Goal: Task Accomplishment & Management: Use online tool/utility

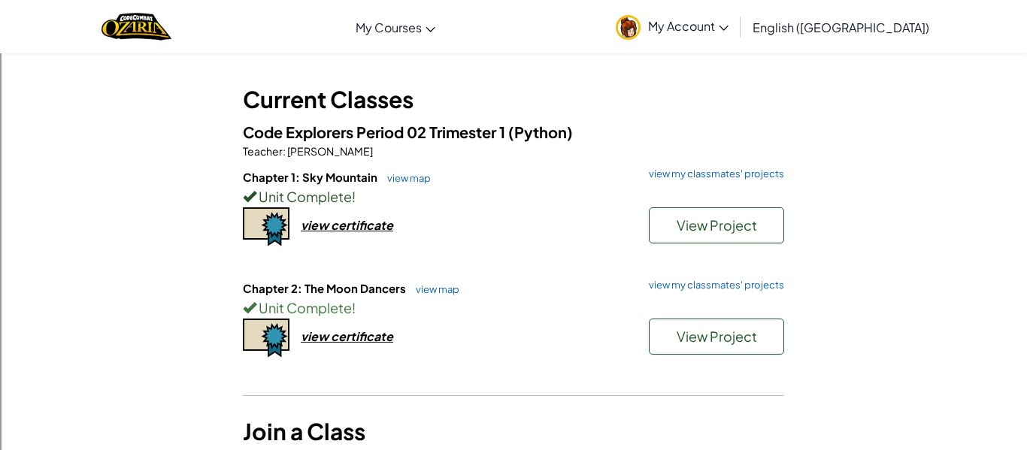
scroll to position [71, 0]
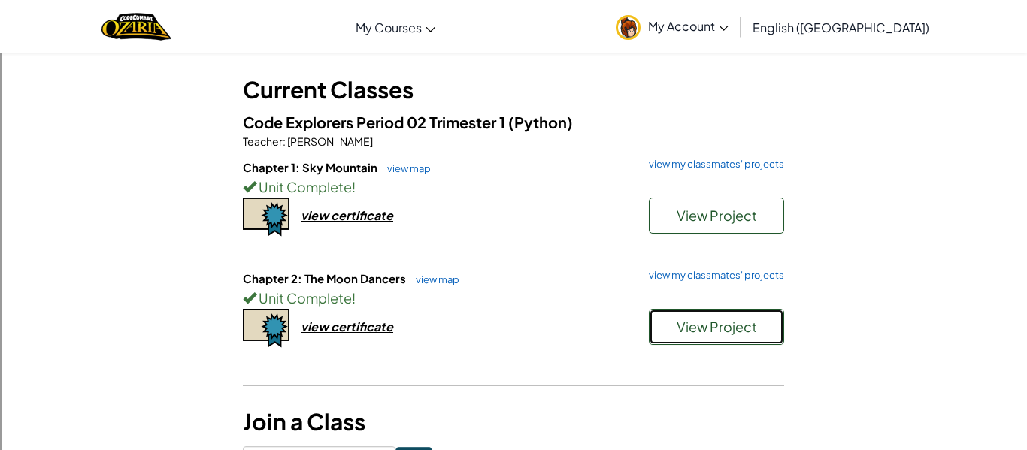
click at [669, 327] on button "View Project" at bounding box center [716, 327] width 135 height 36
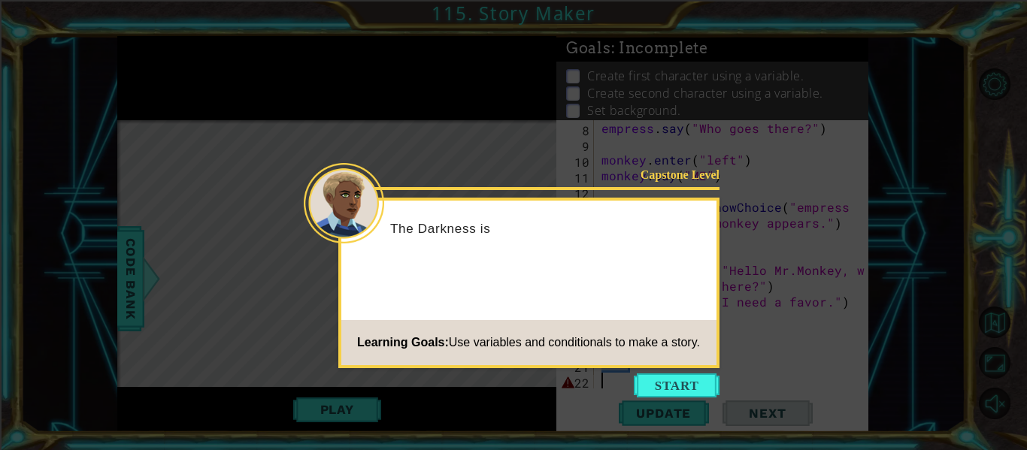
scroll to position [142, 0]
click at [651, 391] on button "Start" at bounding box center [677, 386] width 86 height 24
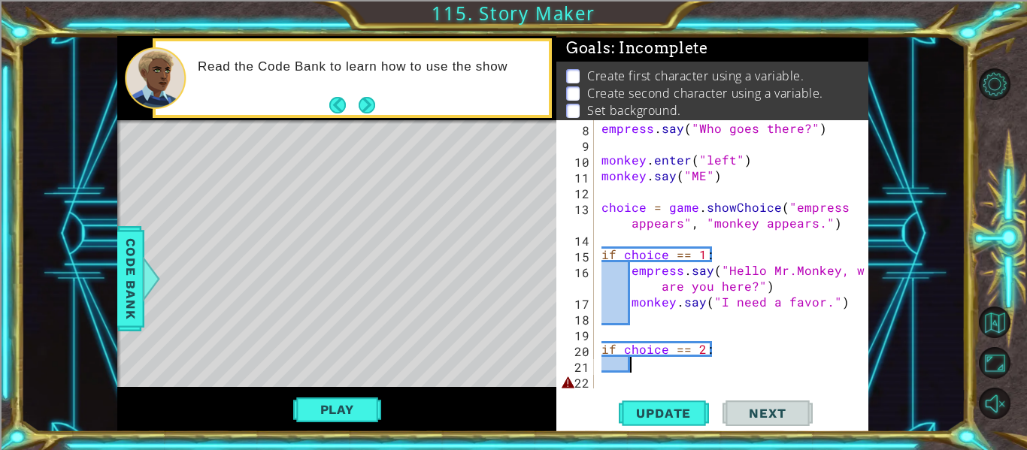
click at [652, 366] on div "empress . say ( "Who goes there?" ) monkey . enter ( "left" ) monkey . say ( "M…" at bounding box center [736, 270] width 274 height 300
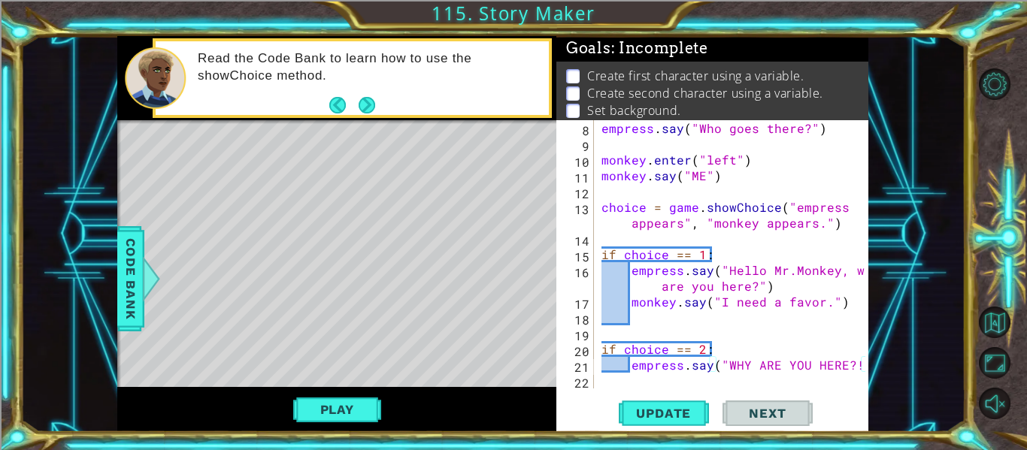
scroll to position [158, 0]
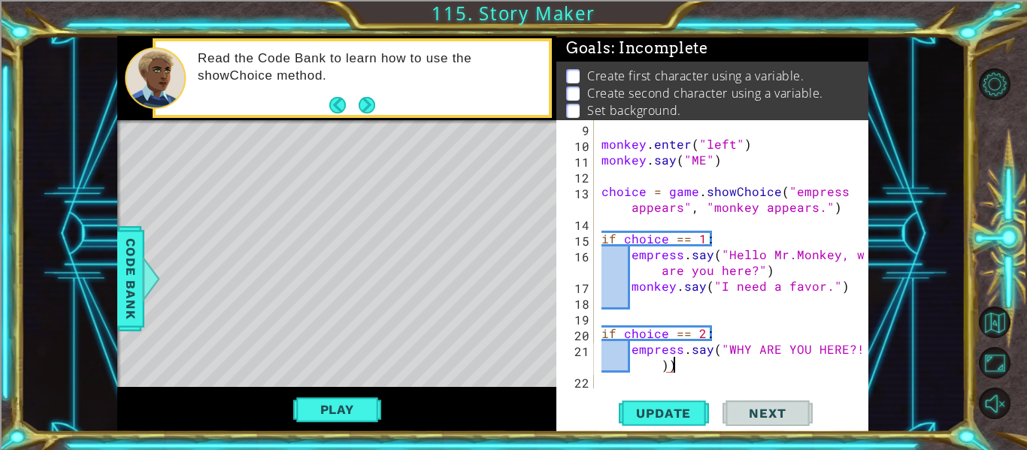
type textarea "empress.say("WHY ARE YOU HERE?!")"
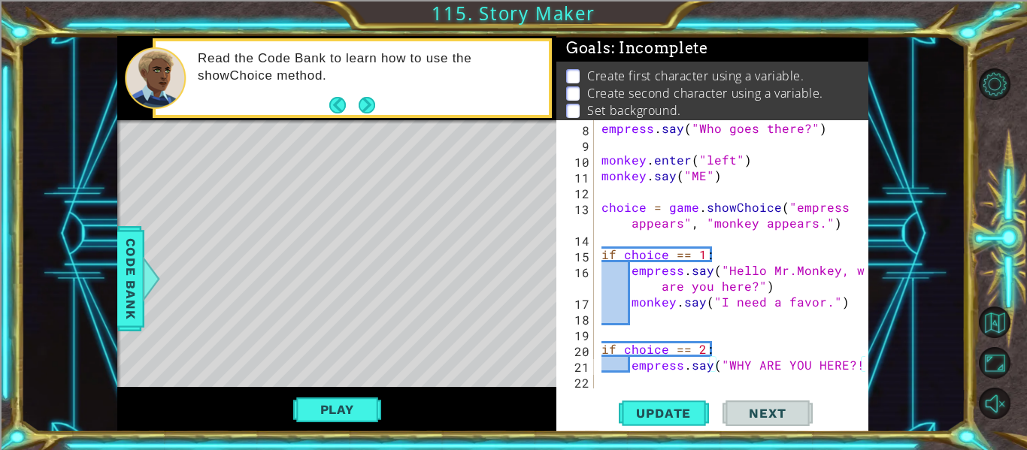
click at [642, 379] on div "empress . say ( "Who goes there?" ) monkey . enter ( "left" ) monkey . say ( "M…" at bounding box center [736, 270] width 274 height 300
click at [869, 368] on div "1 ההההההההההההההההההההההההההההההההההההההההההההההההההההההההההההההההההההההההההההה…" at bounding box center [492, 234] width 945 height 396
click at [864, 371] on div at bounding box center [857, 183] width 15 height 411
type textarea "empress.say("WHY ARE YOU HERE?!")"
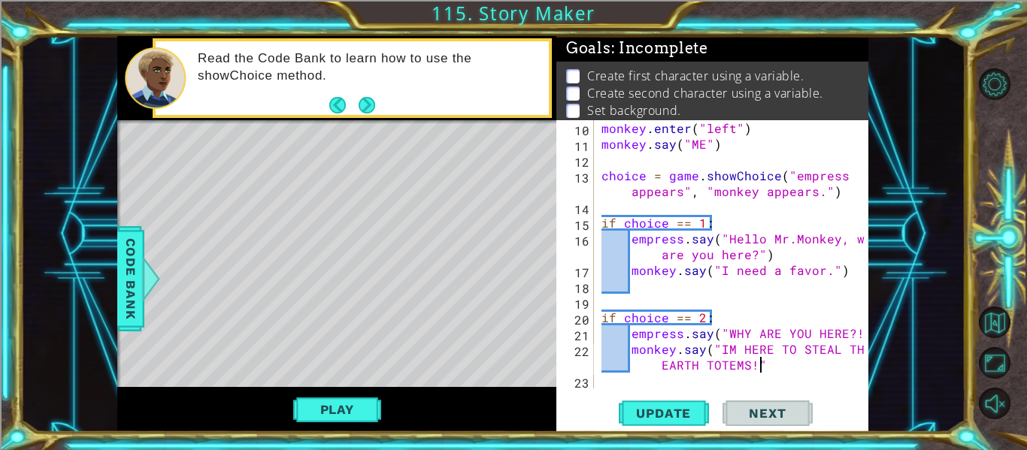
scroll to position [0, 23]
type textarea "monkey.say("IM HERE TO STEAL THE EARTH TOTEMS!")"
click at [647, 408] on span "Update" at bounding box center [663, 413] width 85 height 15
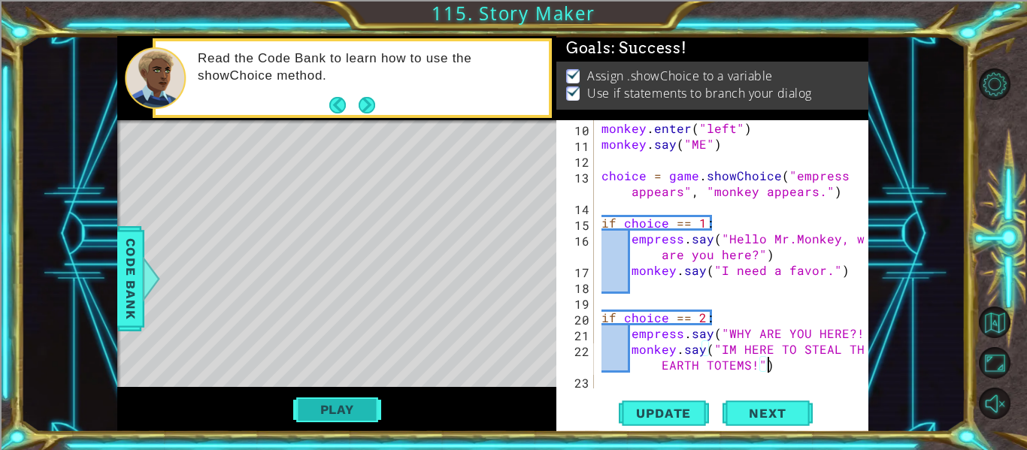
click at [361, 408] on button "Play" at bounding box center [337, 410] width 88 height 29
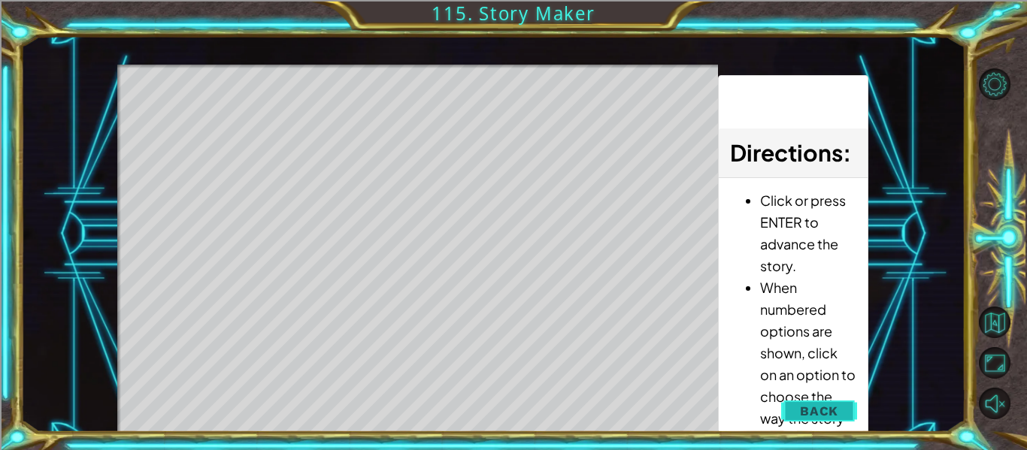
click at [854, 414] on button "Back" at bounding box center [819, 411] width 76 height 30
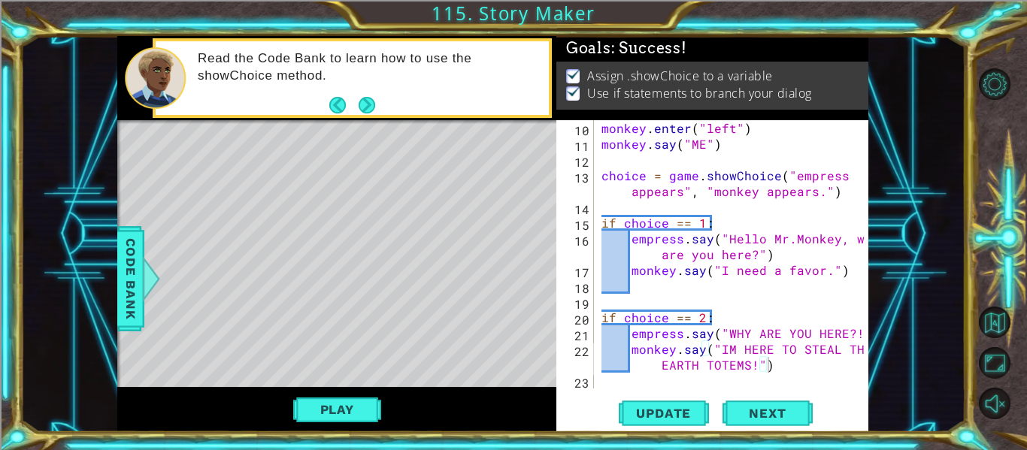
click at [811, 362] on div "monkey . enter ( "left" ) monkey . say ( "ME" ) choice = game . showChoice ( "e…" at bounding box center [736, 270] width 274 height 300
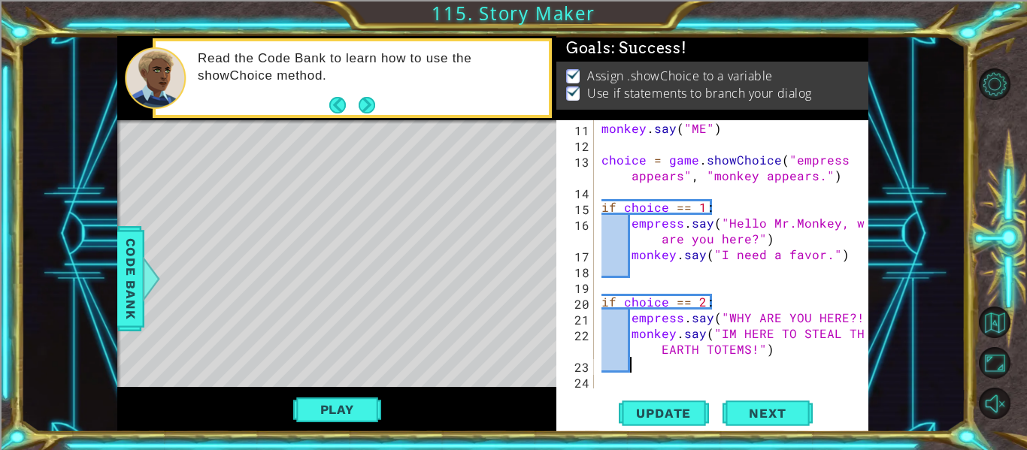
type textarea "H"
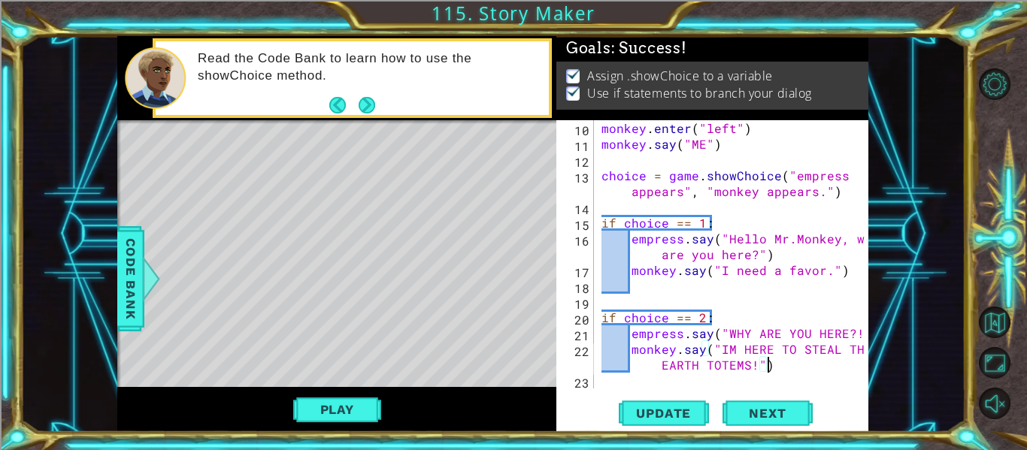
type textarea "monkey.say("IM HERE TO STEAL THE EARTH TOTEMS!")"
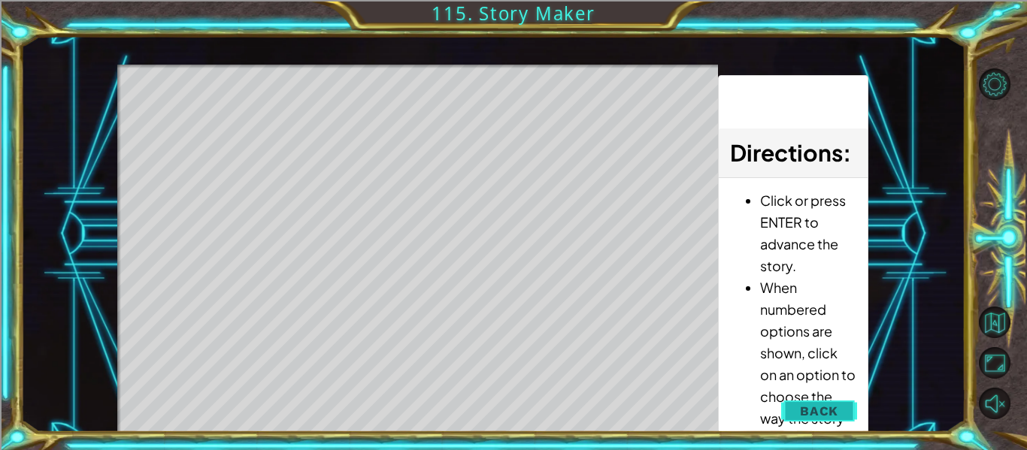
click at [831, 411] on span "Back" at bounding box center [819, 411] width 38 height 15
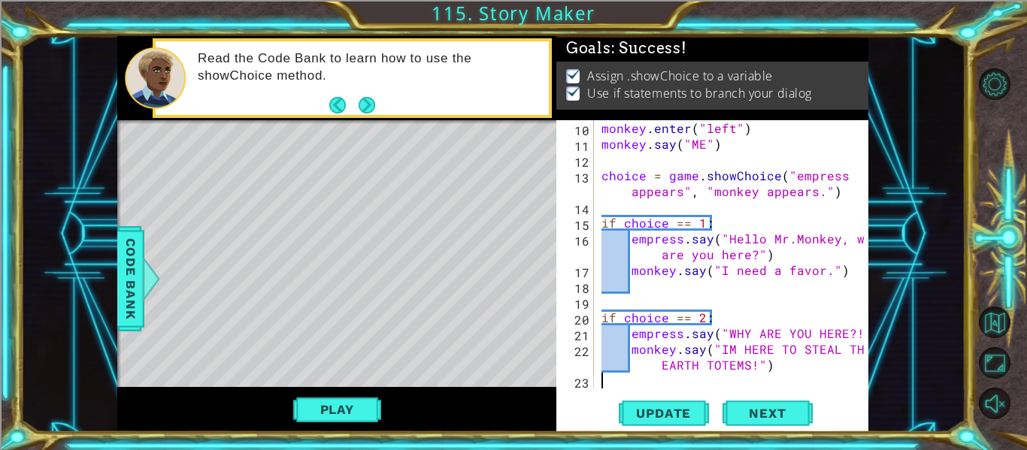
click at [802, 374] on div "monkey . enter ( "left" ) monkey . say ( "ME" ) choice = game . showChoice ( "e…" at bounding box center [736, 270] width 274 height 300
type textarea "monkey.say("IM HERE TO STEAL THE EARTH TOTEMS!")"
click at [821, 365] on div "monkey . enter ( "left" ) monkey . say ( "ME" ) choice = game . showChoice ( "e…" at bounding box center [736, 270] width 274 height 300
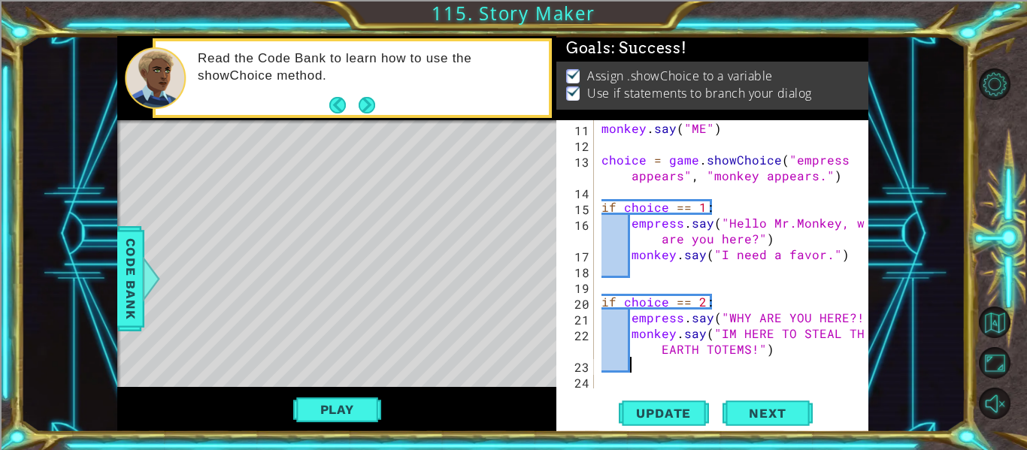
scroll to position [189, 0]
type textarea "H"
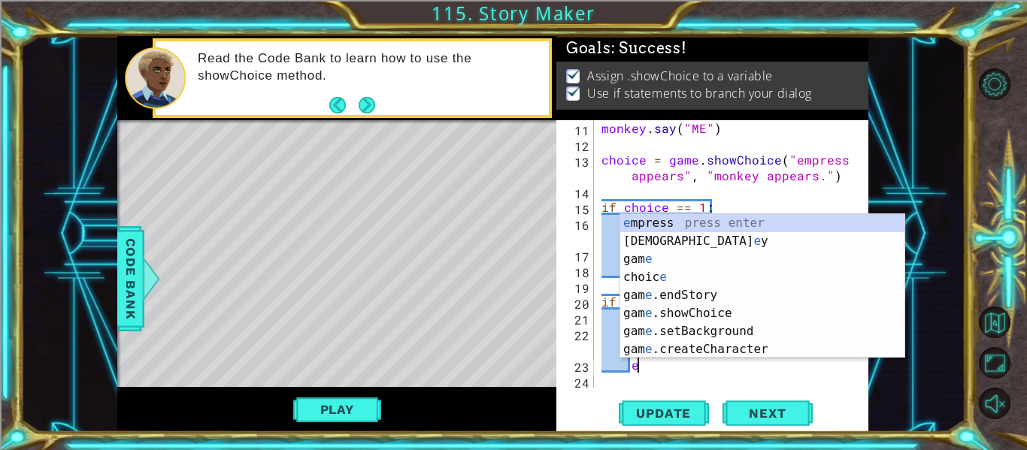
type textarea "em"
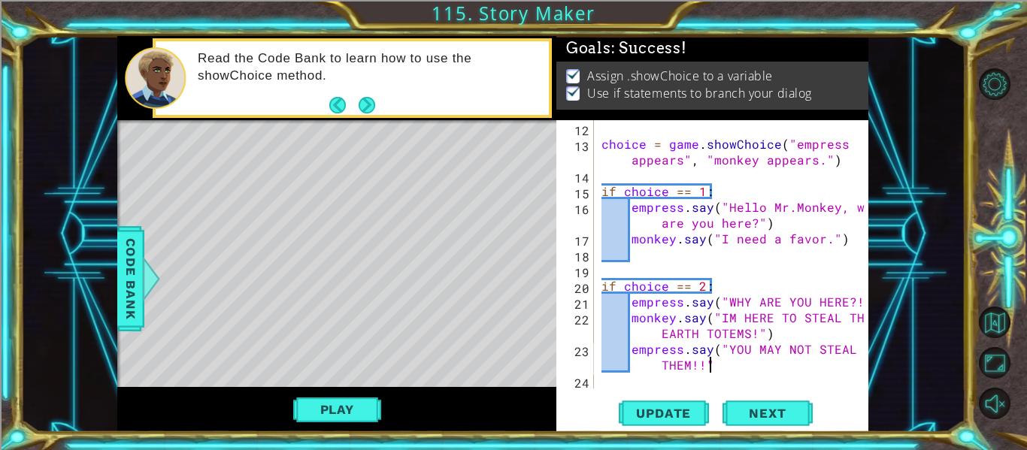
scroll to position [0, 19]
click at [647, 305] on div "choice = game . showChoice ( "empress appears" , "monkey appears." ) if choice …" at bounding box center [736, 270] width 274 height 300
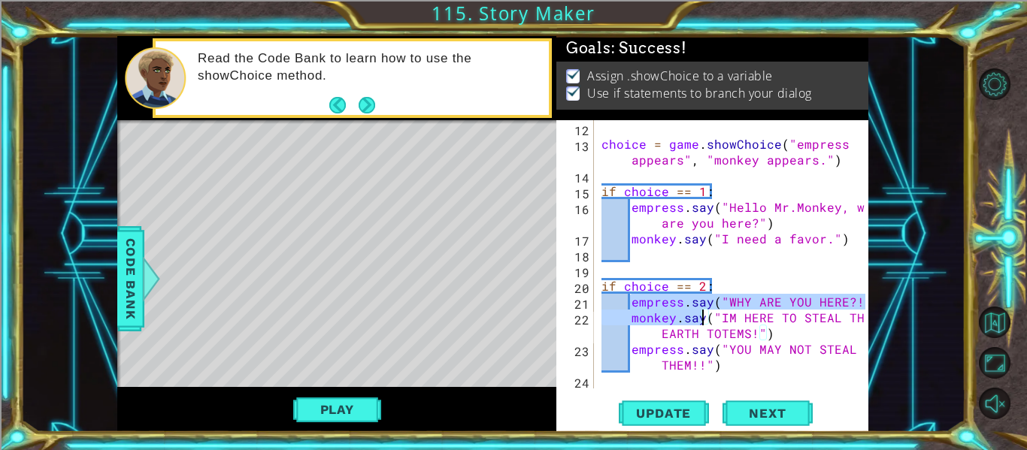
drag, startPoint x: 647, startPoint y: 305, endPoint x: 693, endPoint y: 311, distance: 46.9
click at [693, 311] on div "choice = game . showChoice ( "empress appears" , "monkey appears." ) if choice …" at bounding box center [736, 270] width 274 height 300
click at [693, 309] on div "choice = game . showChoice ( "empress appears" , "monkey appears." ) if choice …" at bounding box center [732, 254] width 267 height 268
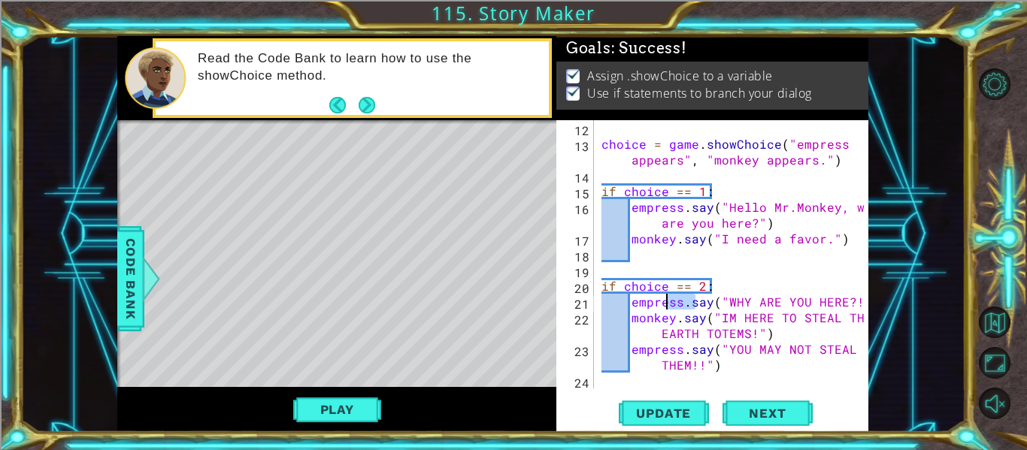
drag, startPoint x: 693, startPoint y: 308, endPoint x: 670, endPoint y: 305, distance: 23.5
click at [670, 305] on div "choice = game . showChoice ( "empress appears" , "monkey appears." ) if choice …" at bounding box center [736, 270] width 274 height 300
click at [670, 305] on div "choice = game . showChoice ( "empress appears" , "monkey appears." ) if choice …" at bounding box center [732, 254] width 267 height 268
drag, startPoint x: 670, startPoint y: 305, endPoint x: 696, endPoint y: 304, distance: 25.6
click at [696, 304] on div "choice = game . showChoice ( "empress appears" , "monkey appears." ) if choice …" at bounding box center [736, 270] width 274 height 300
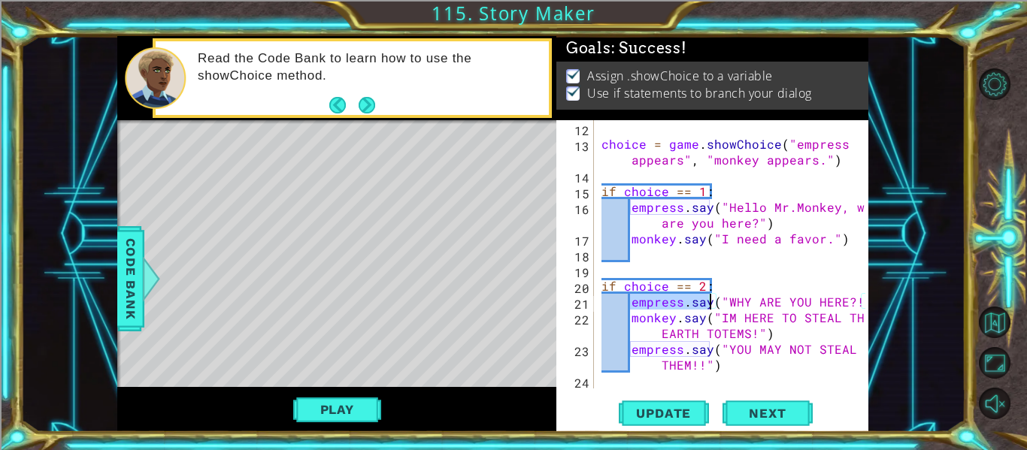
click at [736, 368] on div "choice = game . showChoice ( "empress appears" , "monkey appears." ) if choice …" at bounding box center [736, 270] width 274 height 300
type textarea "empress.say("YOU MAY NOT STEAL THEM!!")"
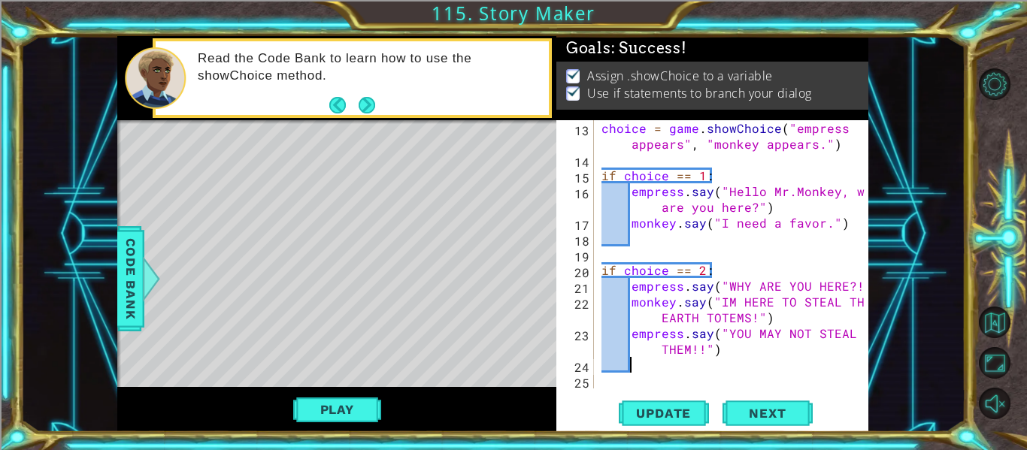
paste textarea "empress.say"
type textarea "empress.say("THOSE ARE VALUABLE")"
click at [312, 410] on button "Play" at bounding box center [337, 410] width 88 height 29
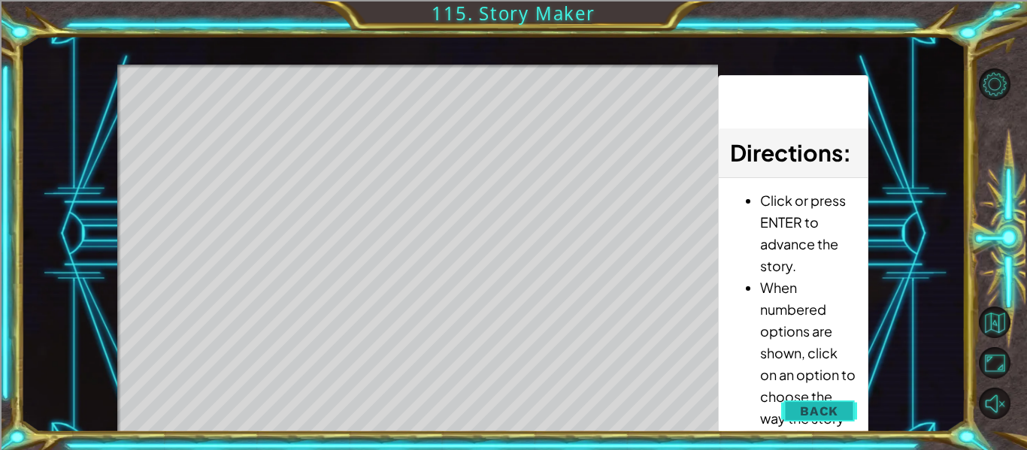
click at [832, 414] on span "Back" at bounding box center [819, 411] width 38 height 15
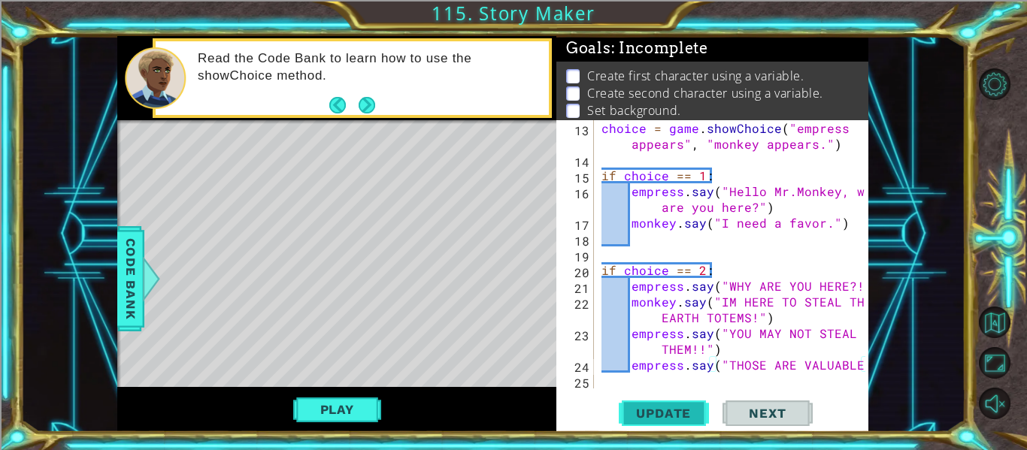
click at [679, 420] on span "Update" at bounding box center [663, 413] width 85 height 15
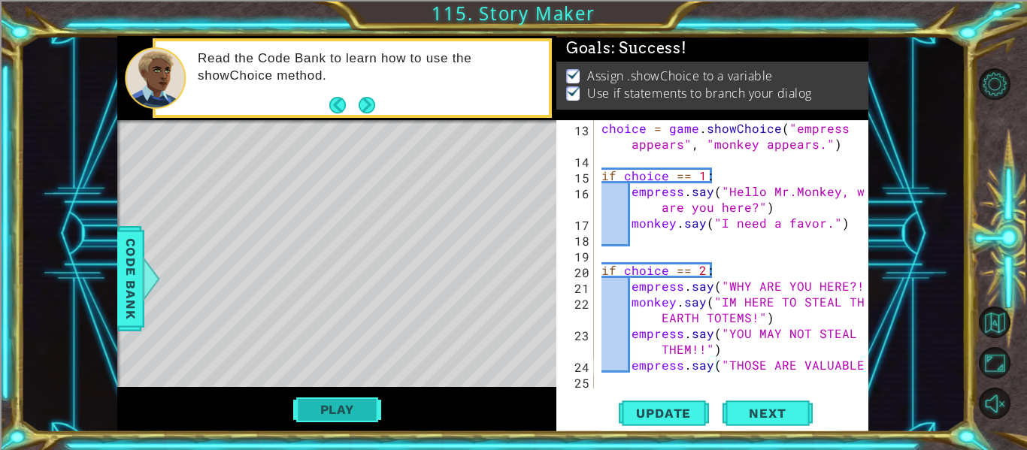
click at [334, 400] on button "Play" at bounding box center [337, 410] width 88 height 29
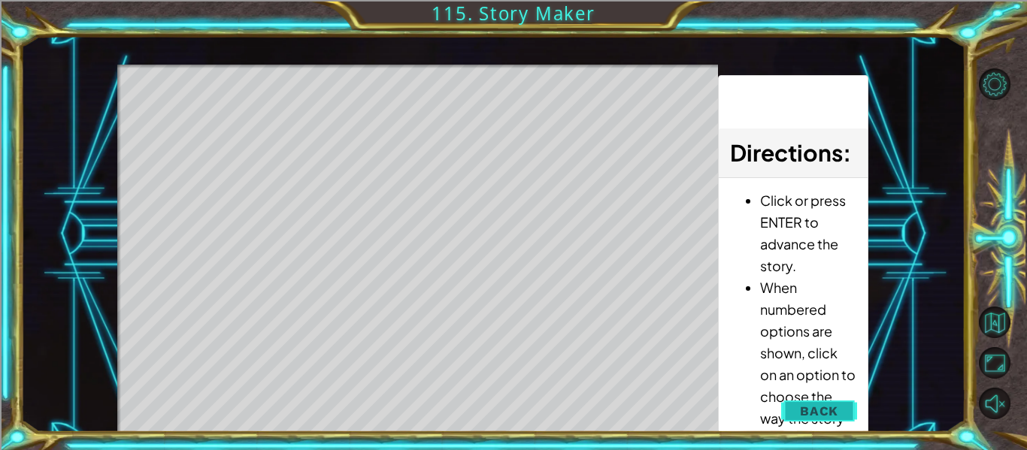
click at [836, 411] on span "Back" at bounding box center [819, 411] width 38 height 15
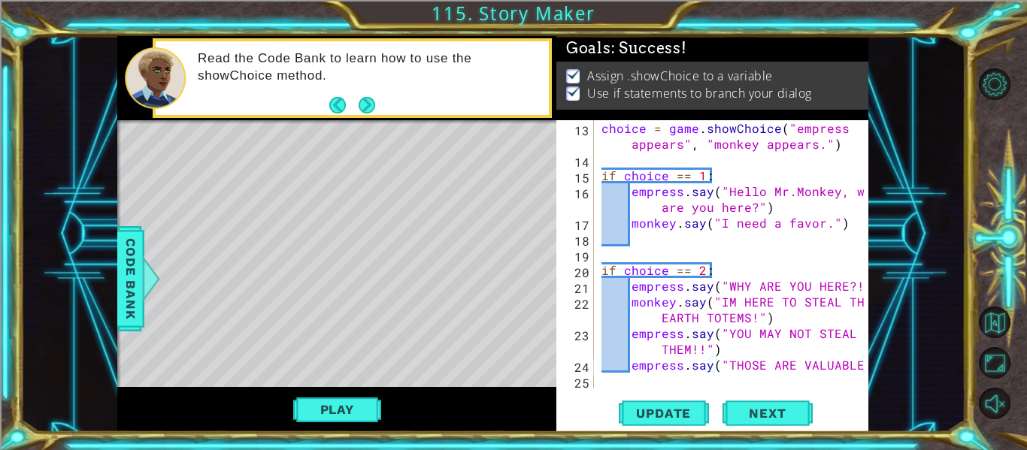
click at [866, 368] on div "choice = game . showChoice ( "empress appears" , "monkey appears." ) if choice …" at bounding box center [736, 278] width 274 height 316
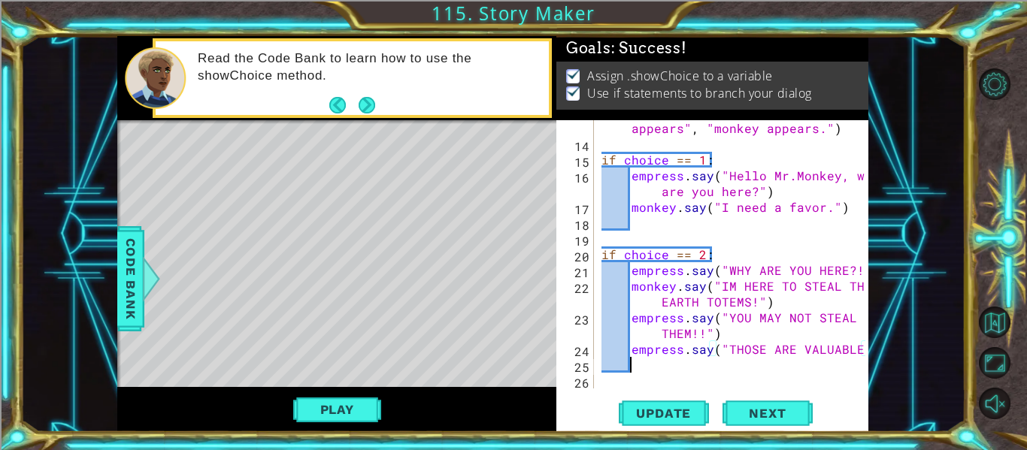
scroll to position [237, 0]
type textarea "V"
paste textarea "empress.say"
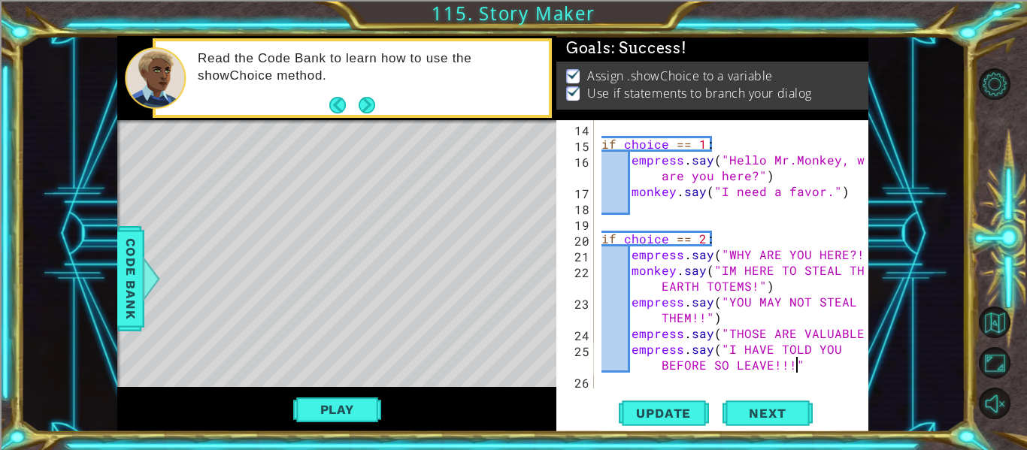
scroll to position [0, 23]
type textarea "empress.say("I HAVE TOLD YOU BEFORE SO LEAVE!!!")"
click at [686, 413] on span "Update" at bounding box center [663, 413] width 85 height 15
click at [816, 364] on div "if choice == 1 : empress . say ( "Hello Mr.Monkey, why are you here?" ) monkey …" at bounding box center [736, 270] width 274 height 300
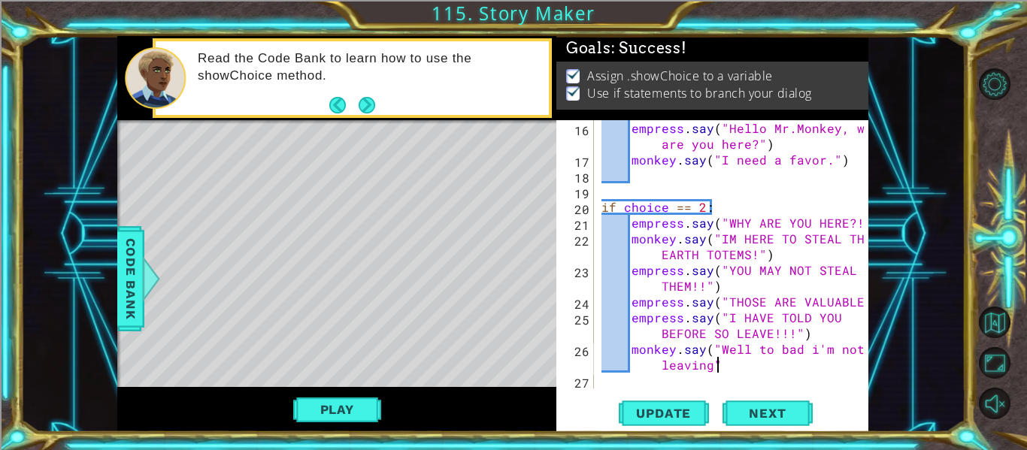
scroll to position [0, 20]
type textarea "monkey.say("Well to bad i'm not leaving")"
click at [669, 410] on span "Update" at bounding box center [663, 413] width 85 height 15
click at [747, 368] on div "empress . say ( "Hello Mr.Monkey, why are you here?" ) monkey . say ( "I need a…" at bounding box center [736, 278] width 274 height 316
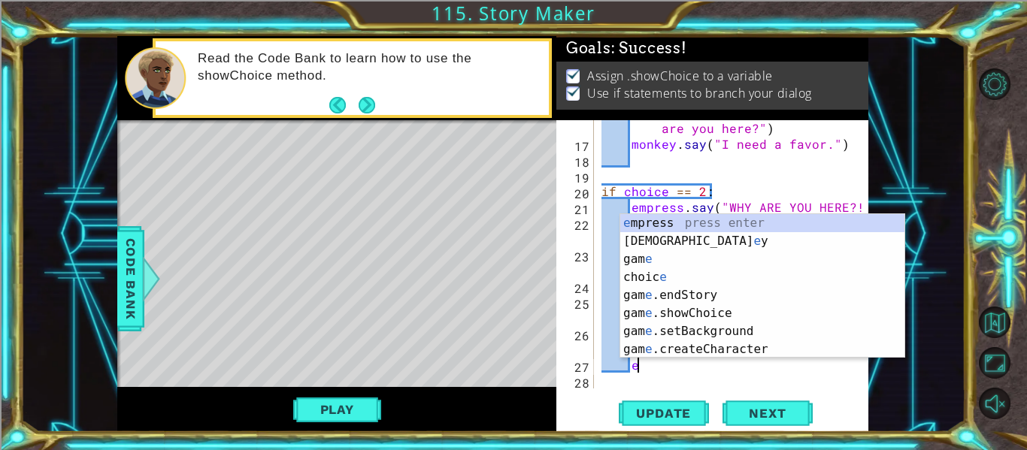
scroll to position [0, 2]
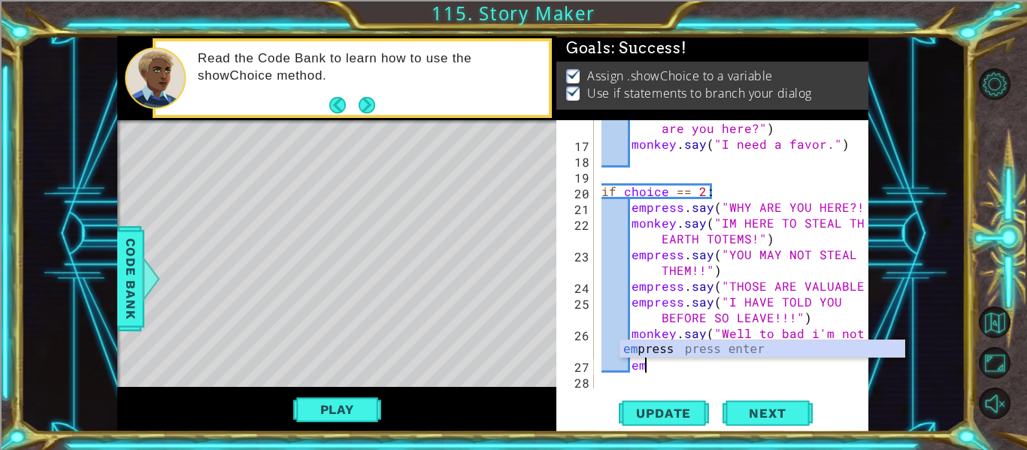
type textarea "e"
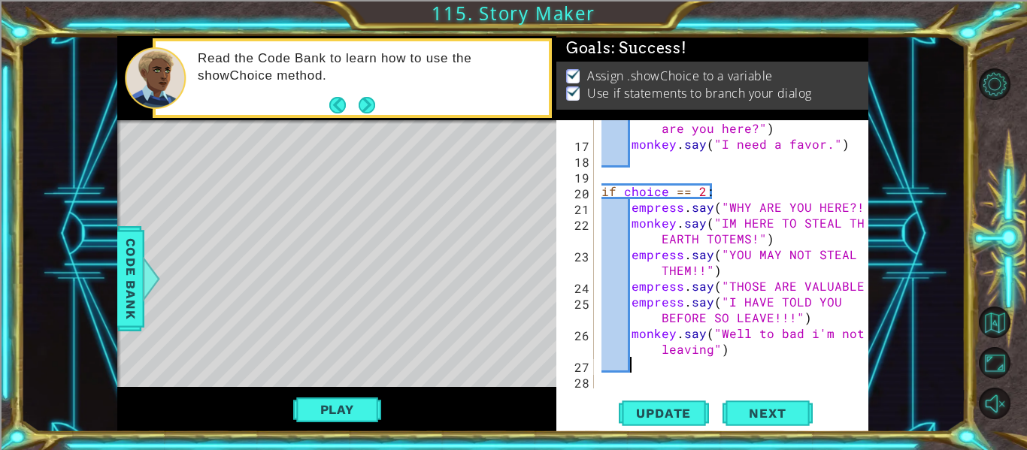
scroll to position [0, 1]
paste textarea "empress.say"
click at [658, 407] on span "Update" at bounding box center [663, 413] width 85 height 15
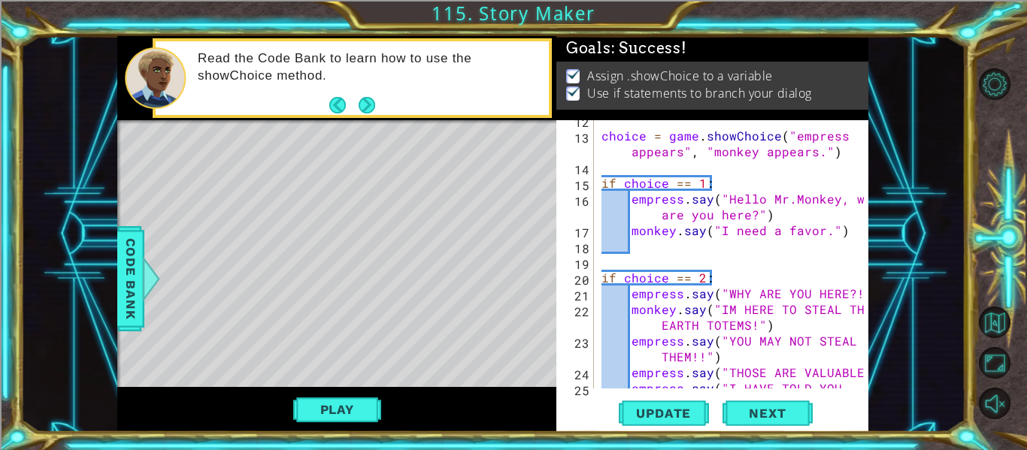
scroll to position [202, 0]
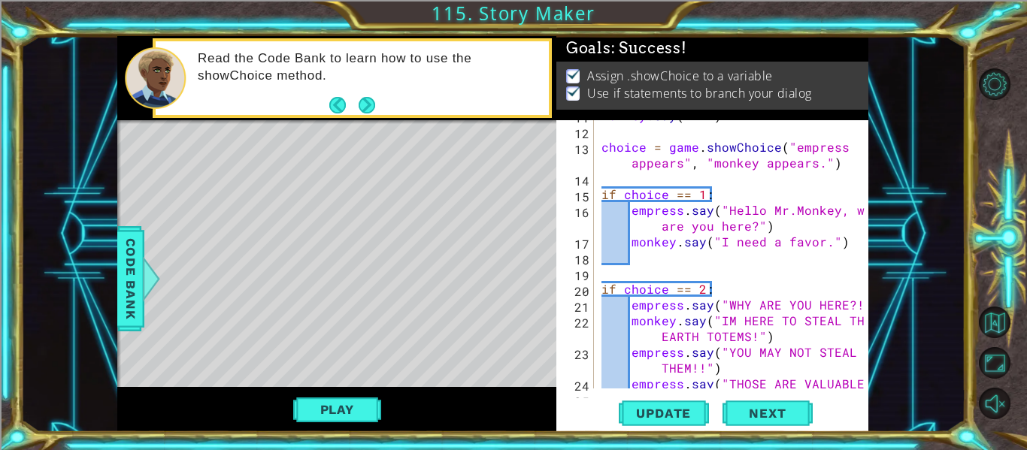
click at [844, 239] on div "monkey . say ( "ME" ) choice = game . showChoice ( "empress appears" , "monkey …" at bounding box center [736, 258] width 274 height 300
type textarea "monkey.say("I need a favor.")"
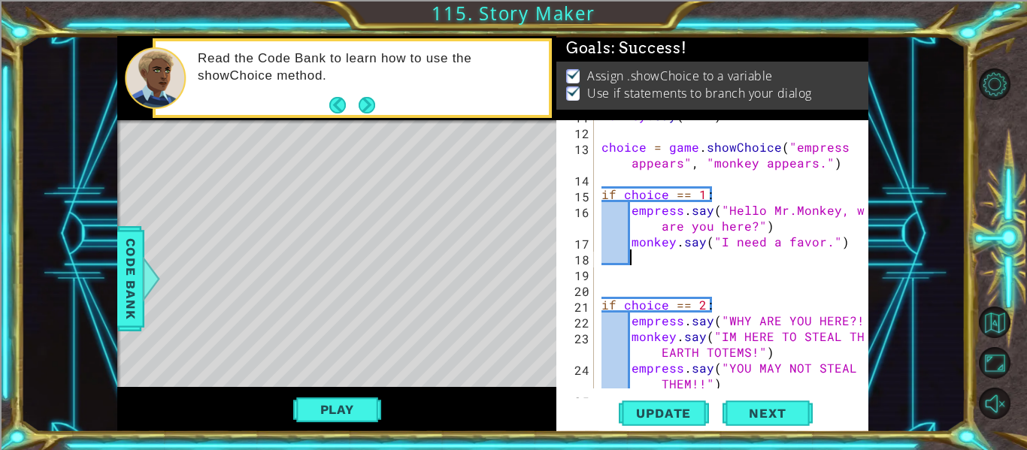
paste textarea "empress.say"
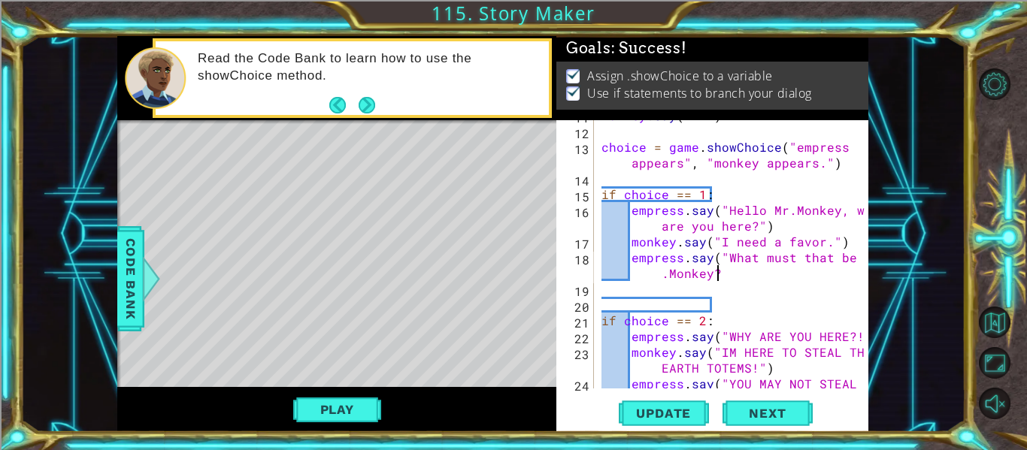
scroll to position [0, 20]
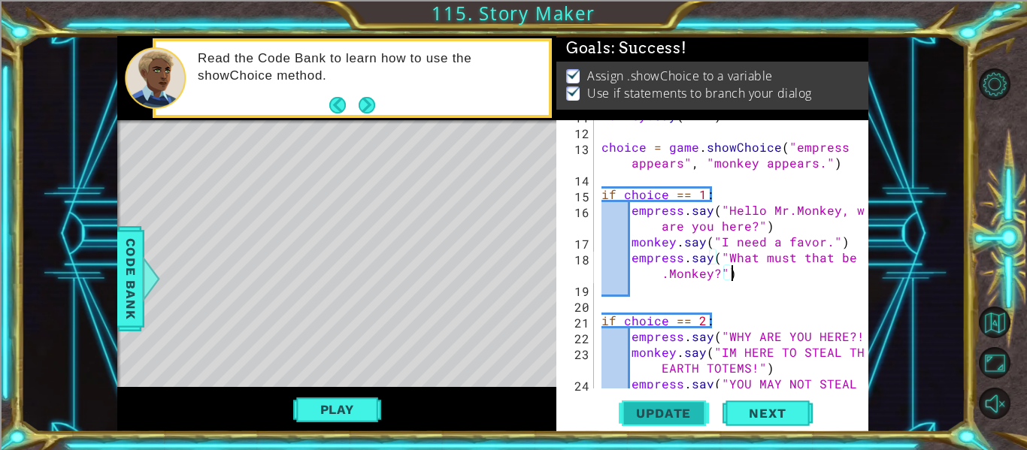
click at [668, 401] on button "Update" at bounding box center [664, 414] width 90 height 31
click at [313, 417] on button "Play" at bounding box center [337, 410] width 88 height 29
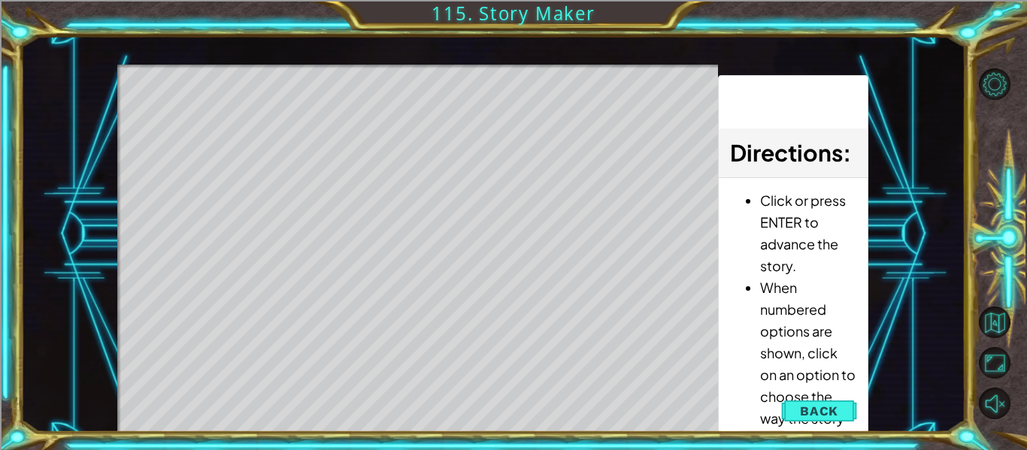
click at [407, 205] on div "Level Map" at bounding box center [464, 286] width 695 height 443
click at [820, 412] on span "Back" at bounding box center [819, 411] width 38 height 15
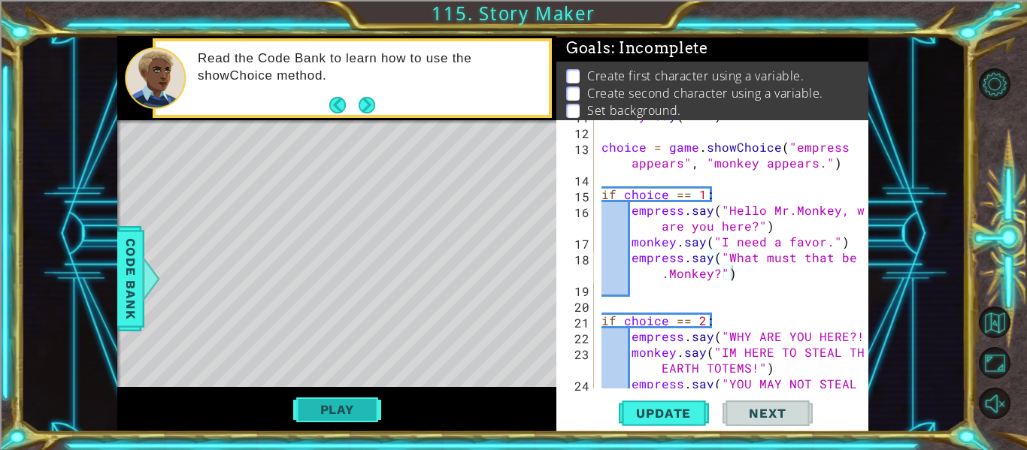
click at [371, 411] on button "Play" at bounding box center [337, 410] width 88 height 29
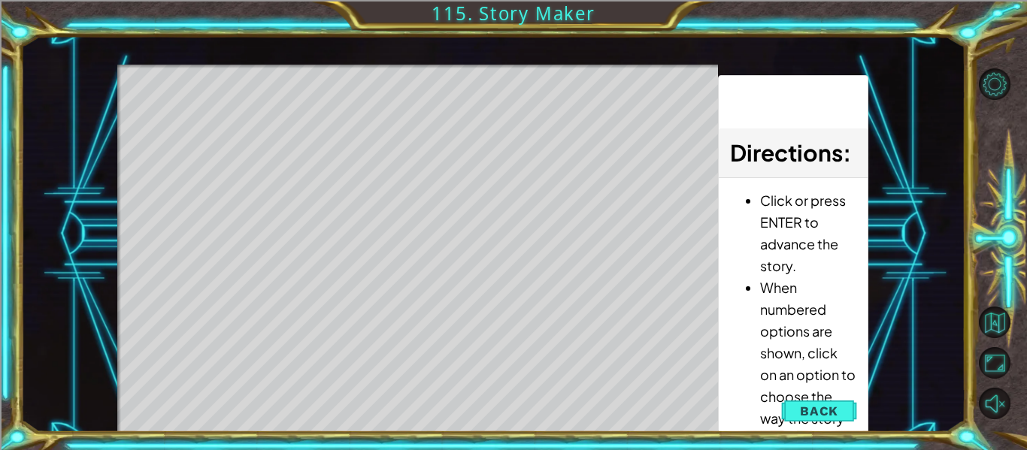
click at [821, 382] on li "When numbered options are shown, click on an option to choose the way the story…" at bounding box center [808, 364] width 96 height 174
click at [0, 0] on button "Next" at bounding box center [0, 0] width 0 height 0
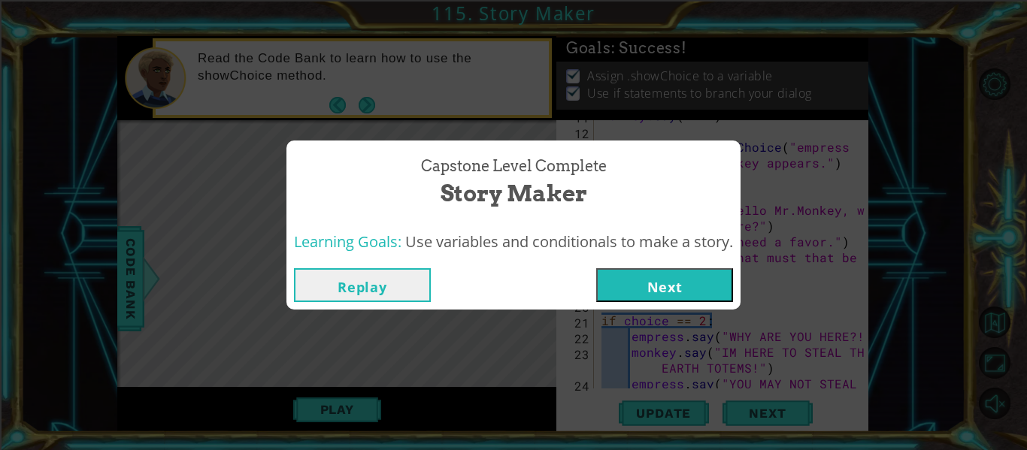
click at [384, 281] on button "Replay" at bounding box center [362, 285] width 137 height 34
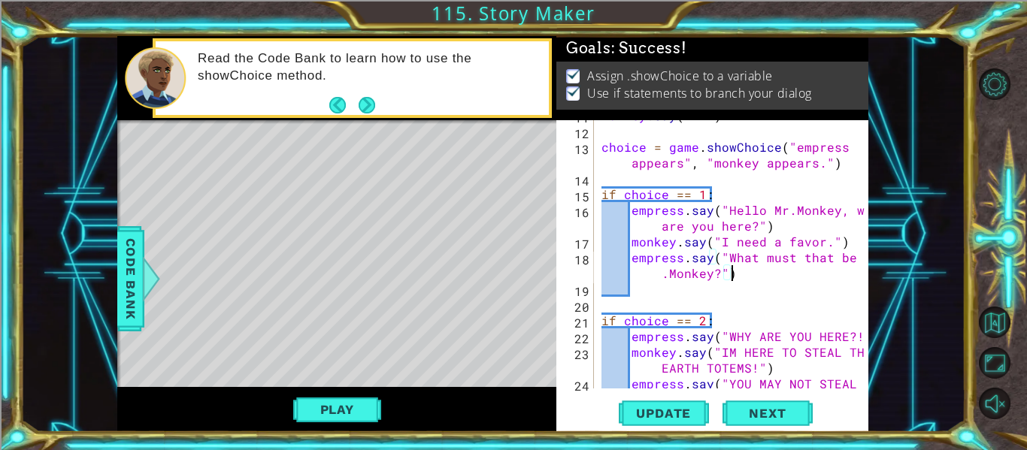
scroll to position [332, 0]
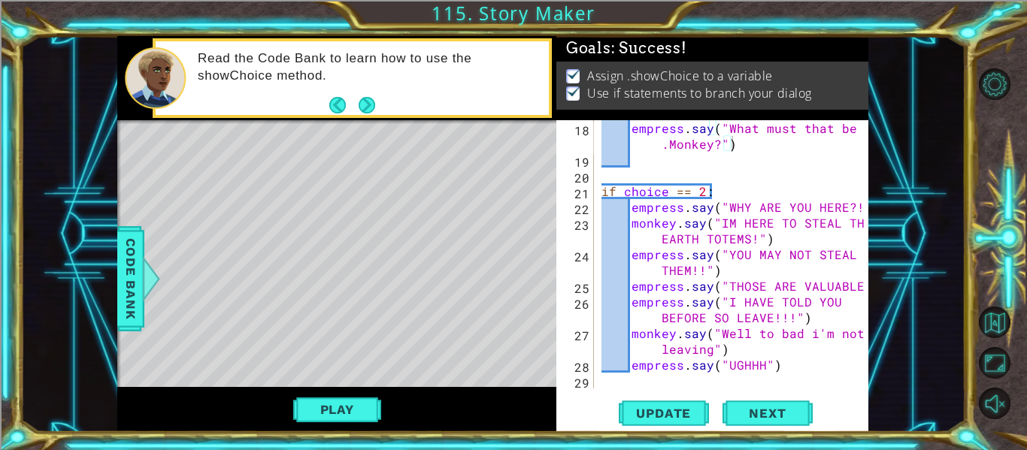
click at [764, 389] on div "empress.say("What must that be Mr.Monkey?") 18 19 20 21 22 23 24 25 26 27 28 29…" at bounding box center [712, 276] width 312 height 312
click at [784, 365] on div "empress . say ( "What must that be Mr .Monkey?" ) if choice == 2 : empress . sa…" at bounding box center [736, 278] width 274 height 316
type textarea "empress.say("UGHHH")"
click at [115, 283] on div "1 ההההההההההההההההההההההההההההההההההההההההההההההההההההההההההההההההההההההההההההה…" at bounding box center [492, 234] width 945 height 396
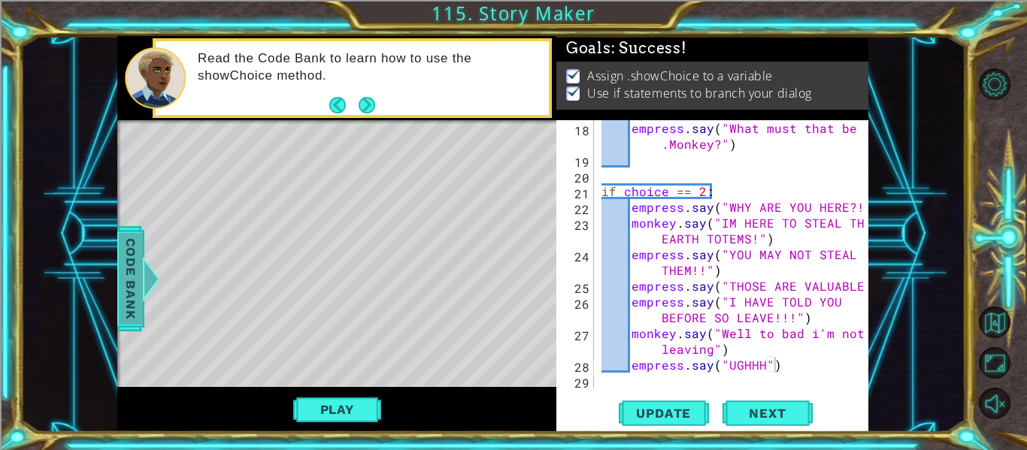
click at [128, 284] on span "Code Bank" at bounding box center [131, 279] width 24 height 92
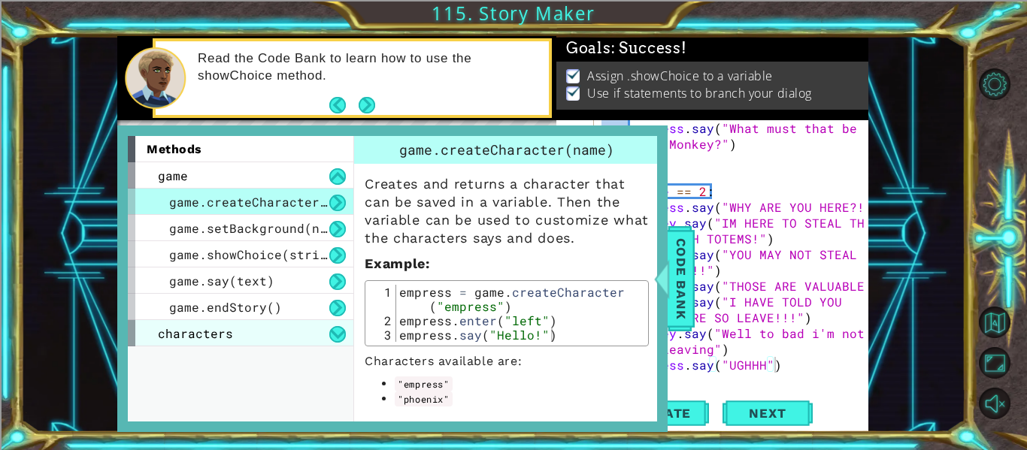
click at [288, 337] on div "characters" at bounding box center [241, 333] width 226 height 26
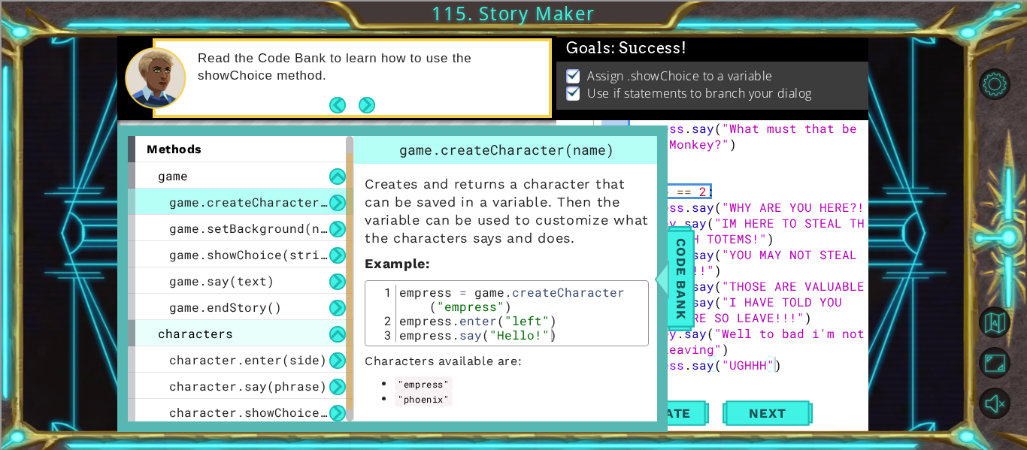
scroll to position [56, 0]
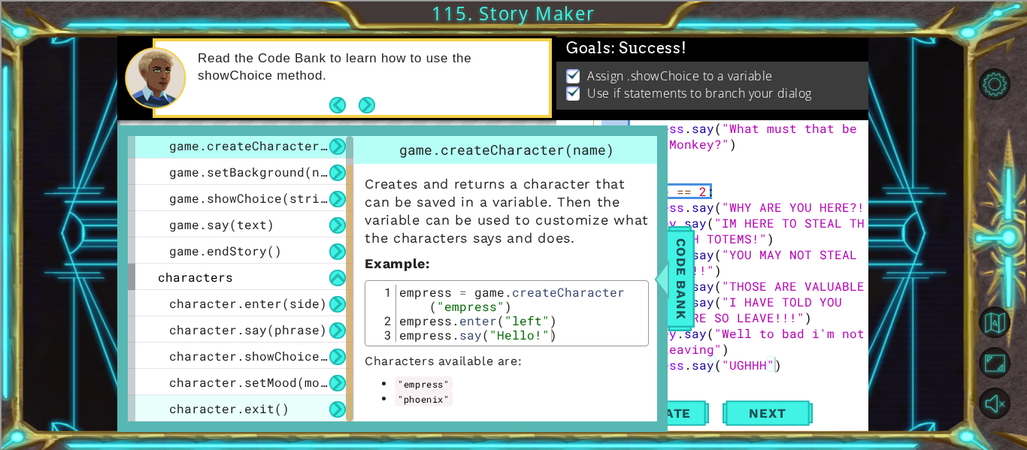
click at [314, 406] on div "character.exit()" at bounding box center [241, 409] width 226 height 26
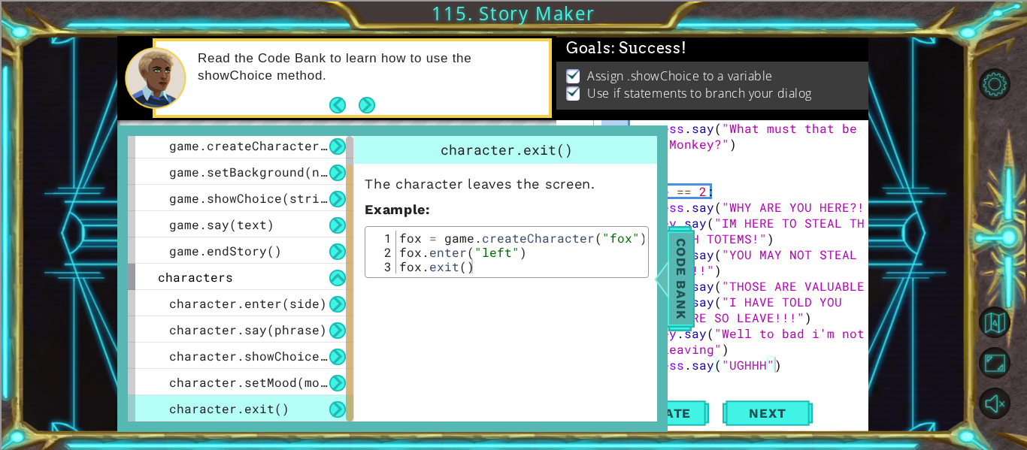
click at [672, 293] on span "Code Bank" at bounding box center [681, 279] width 24 height 92
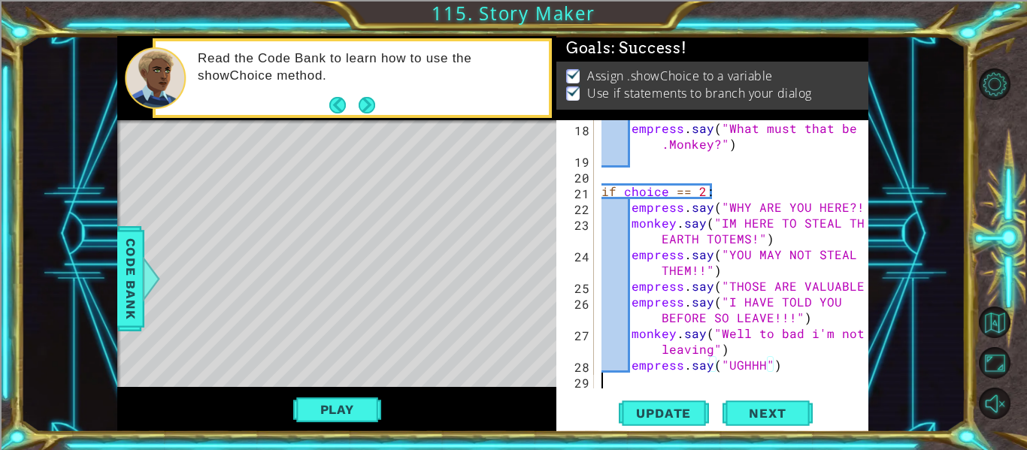
click at [774, 374] on div "empress . say ( "What must that be Mr .Monkey?" ) if choice == 2 : empress . sa…" at bounding box center [736, 278] width 274 height 316
click at [781, 368] on div "empress . say ( "What must that be Mr .Monkey?" ) if choice == 2 : empress . sa…" at bounding box center [736, 278] width 274 height 316
type textarea "empress.say("UGHHH")"
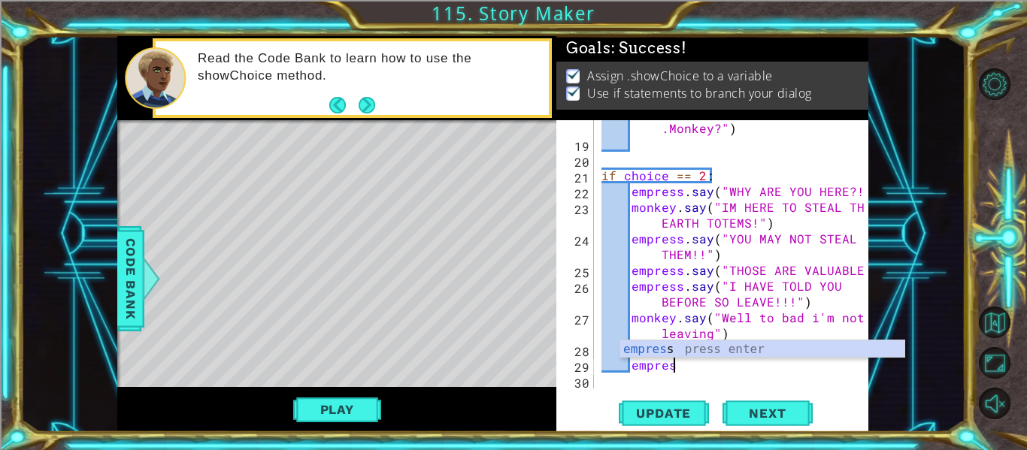
scroll to position [0, 5]
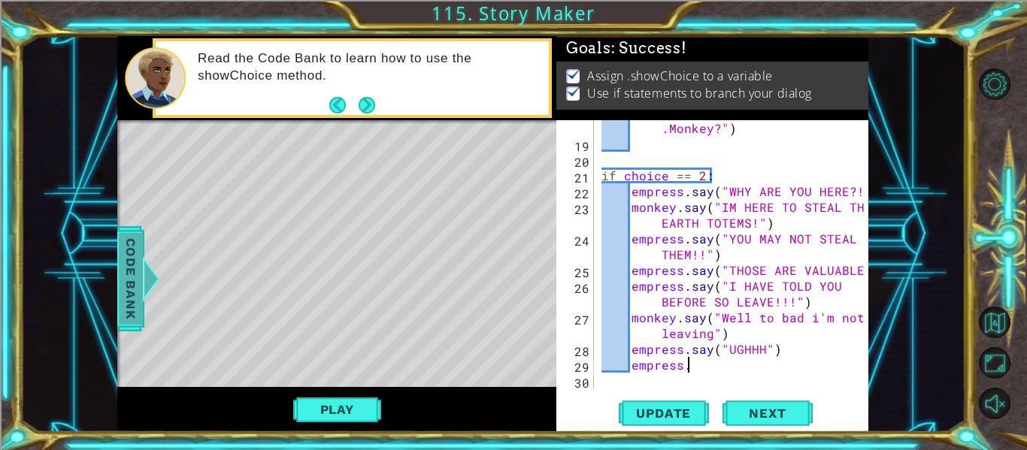
click at [127, 283] on span "Code Bank" at bounding box center [131, 279] width 24 height 92
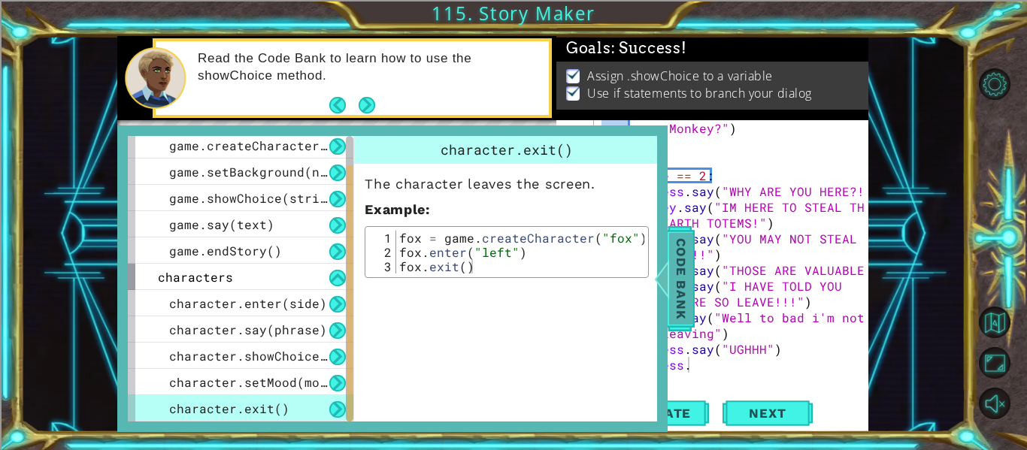
click at [693, 256] on span "Code Bank" at bounding box center [681, 279] width 24 height 92
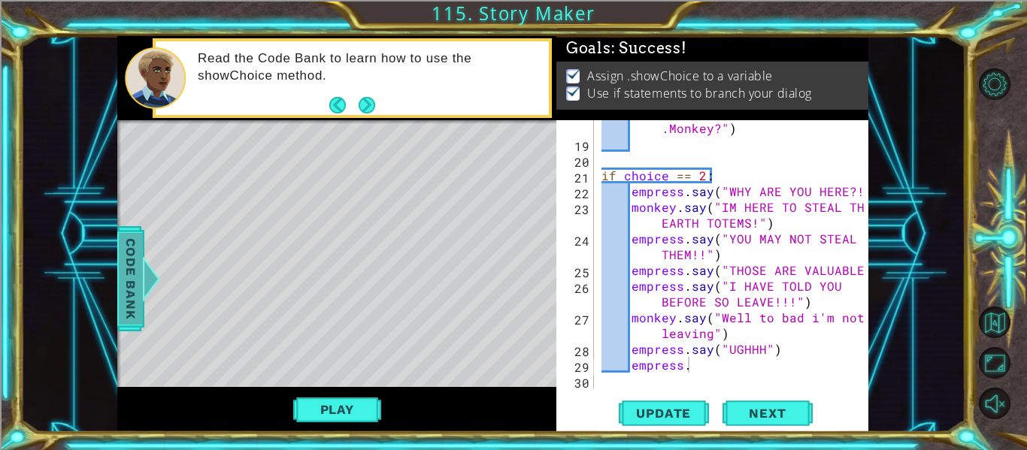
click at [126, 244] on span "Code Bank" at bounding box center [131, 279] width 24 height 92
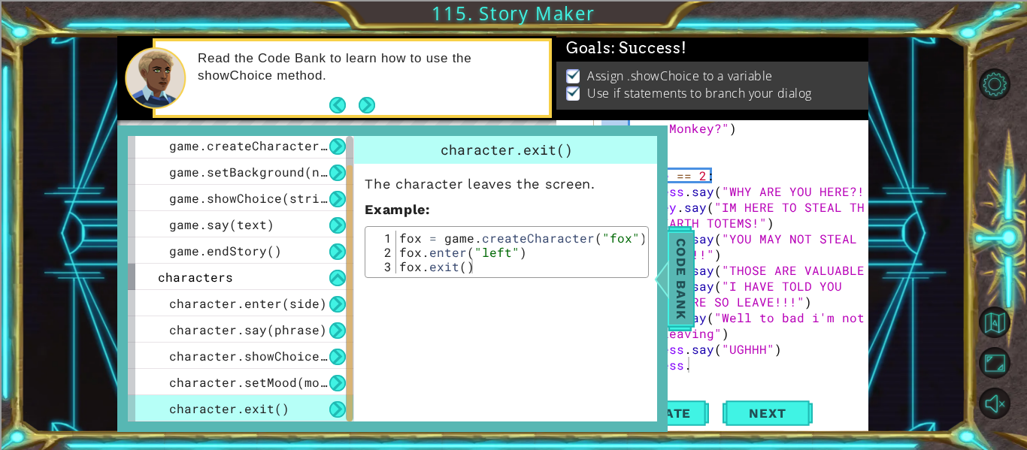
click at [689, 276] on span "Code Bank" at bounding box center [681, 279] width 24 height 92
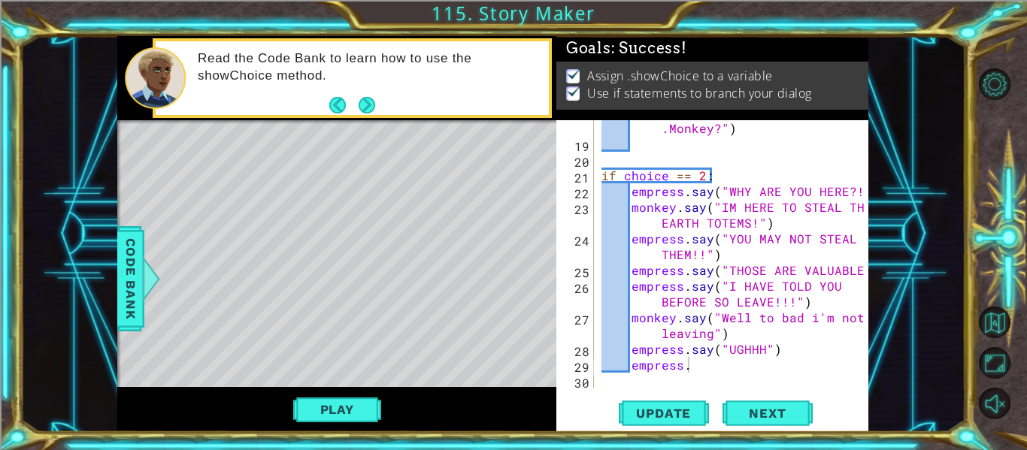
click at [731, 365] on div "empress . say ( "What must that be Mr .Monkey?" ) if choice == 2 : empress . sa…" at bounding box center [736, 263] width 274 height 316
type textarea "empress.exit"
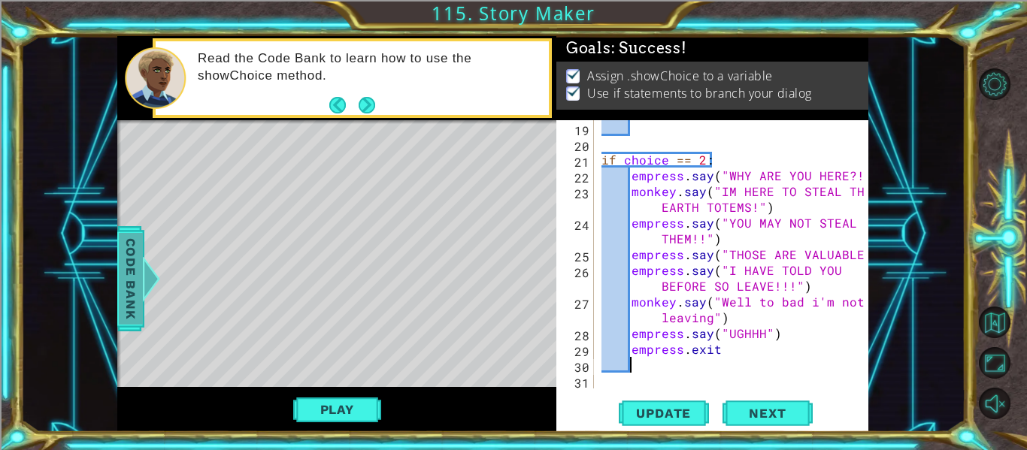
click at [130, 293] on span "Code Bank" at bounding box center [131, 279] width 24 height 92
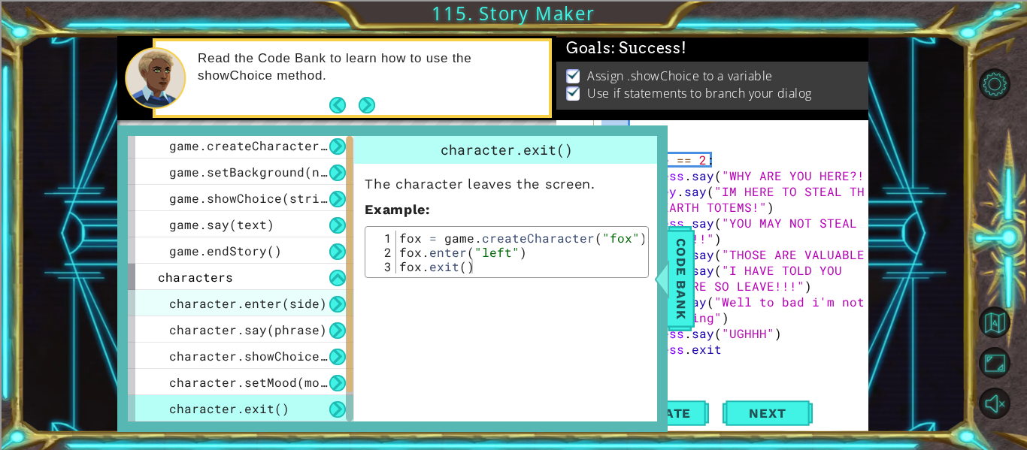
scroll to position [0, 0]
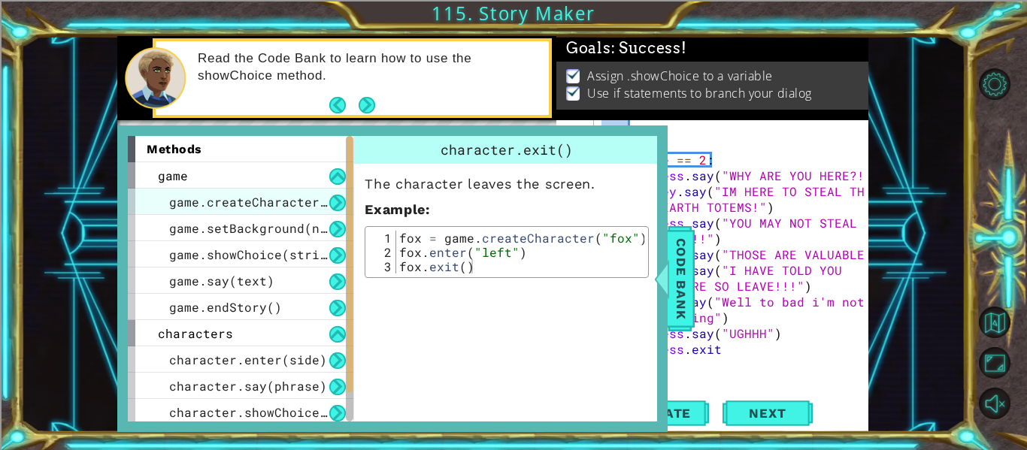
click at [311, 205] on span "game.createCharacter(name)" at bounding box center [267, 202] width 196 height 16
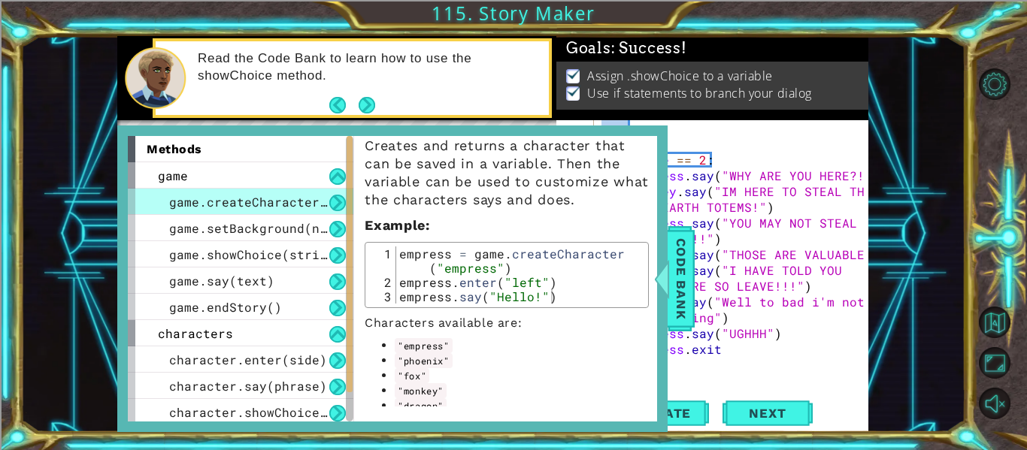
scroll to position [40, 0]
click at [418, 358] on code ""phoenix"" at bounding box center [423, 359] width 57 height 15
drag, startPoint x: 384, startPoint y: 358, endPoint x: 484, endPoint y: 359, distance: 100.0
click at [484, 359] on li ""phoenix"" at bounding box center [522, 359] width 254 height 15
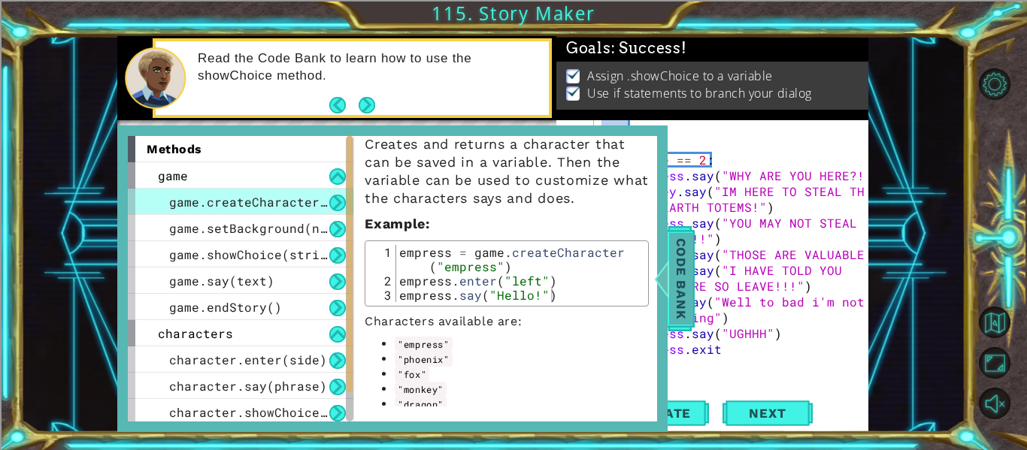
click at [670, 272] on div at bounding box center [662, 278] width 19 height 45
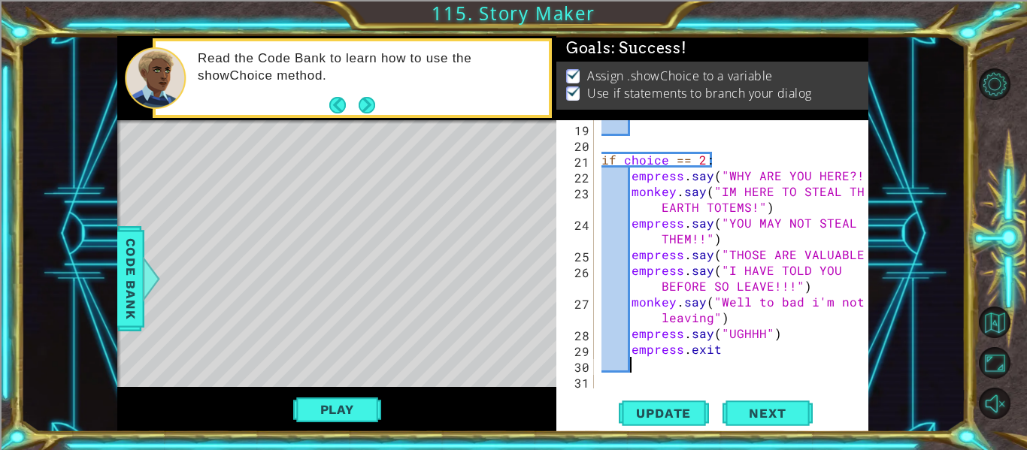
click at [665, 370] on div "if choice == 2 : empress . say ( "WHY ARE YOU HERE?!" ) monkey . say ( "IM HERE…" at bounding box center [736, 270] width 274 height 300
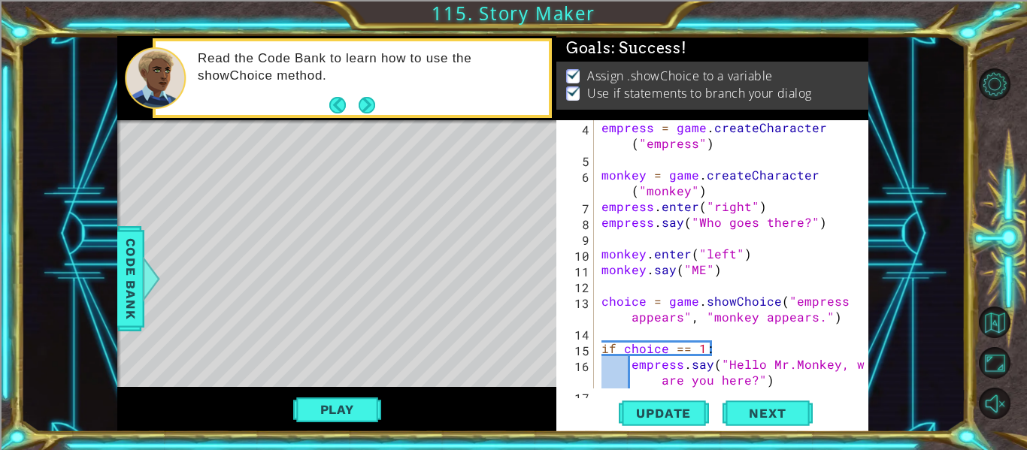
scroll to position [0, 0]
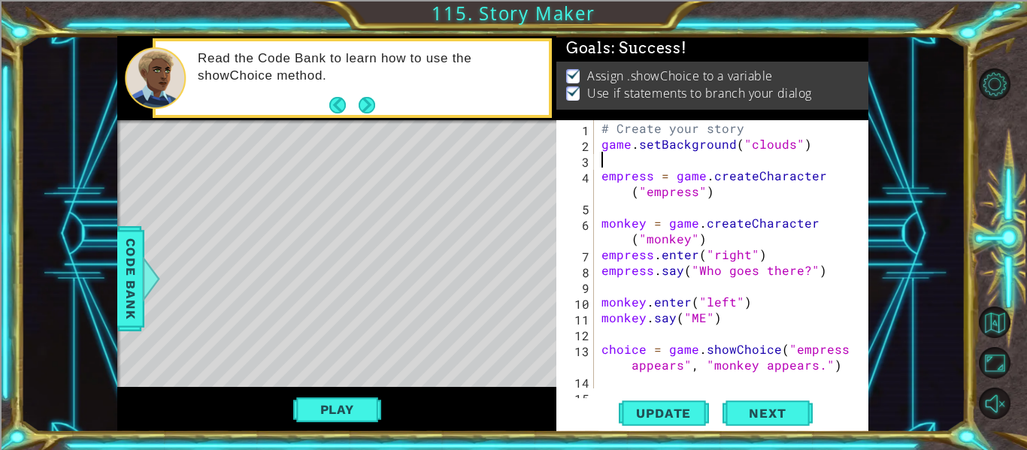
click at [638, 161] on div "# Create your story game . setBackground ( "clouds" ) empress = game . createCh…" at bounding box center [736, 270] width 274 height 300
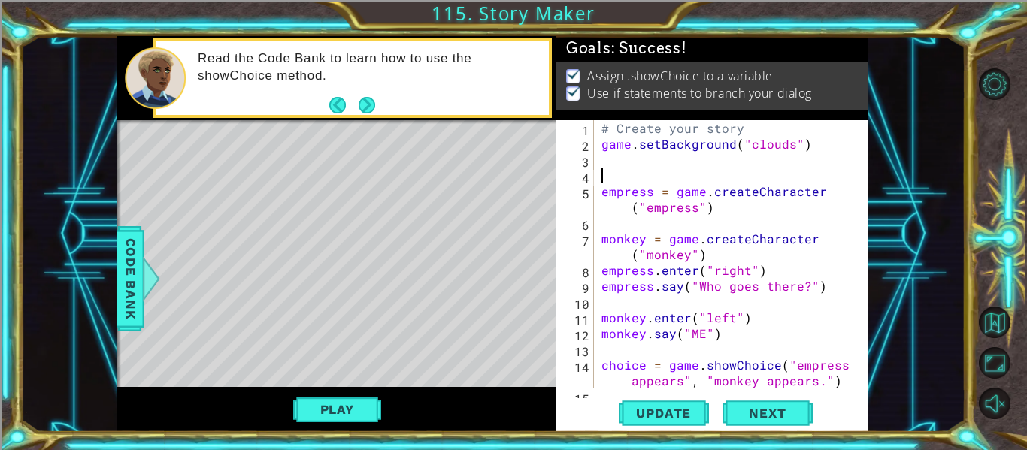
type textarea "P"
click at [125, 280] on span "Code Bank" at bounding box center [131, 279] width 24 height 92
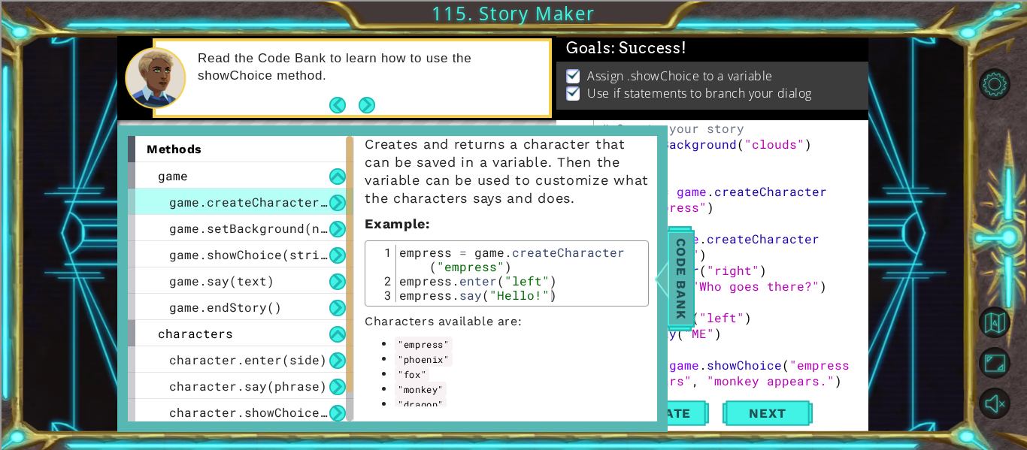
click at [661, 269] on div at bounding box center [662, 278] width 19 height 45
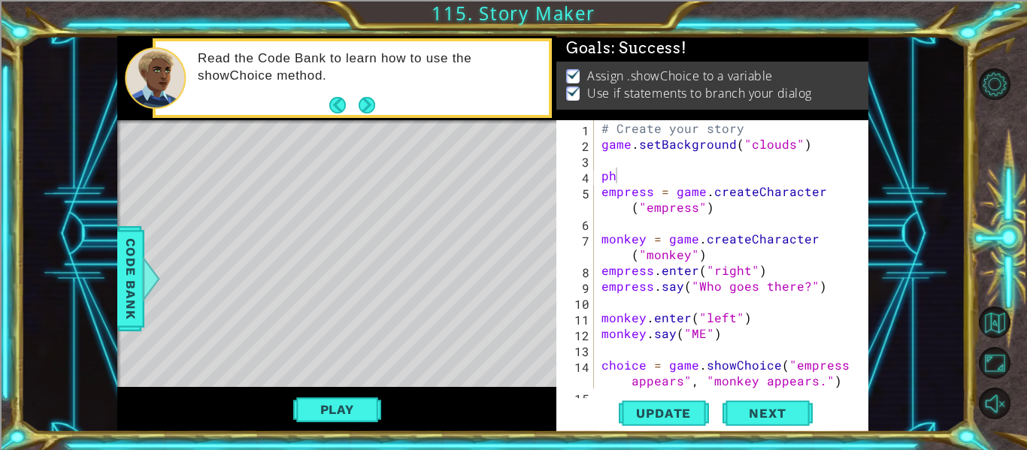
click at [620, 183] on div "# Create your story game . setBackground ( "clouds" ) ph empress = game . creat…" at bounding box center [736, 270] width 274 height 300
click at [123, 290] on span "Code Bank" at bounding box center [131, 279] width 24 height 92
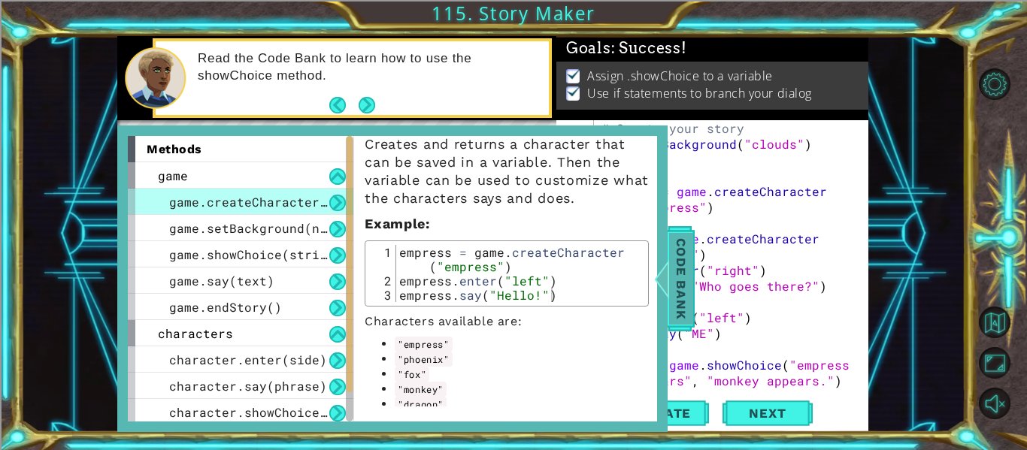
click at [686, 262] on span "Code Bank" at bounding box center [681, 279] width 24 height 92
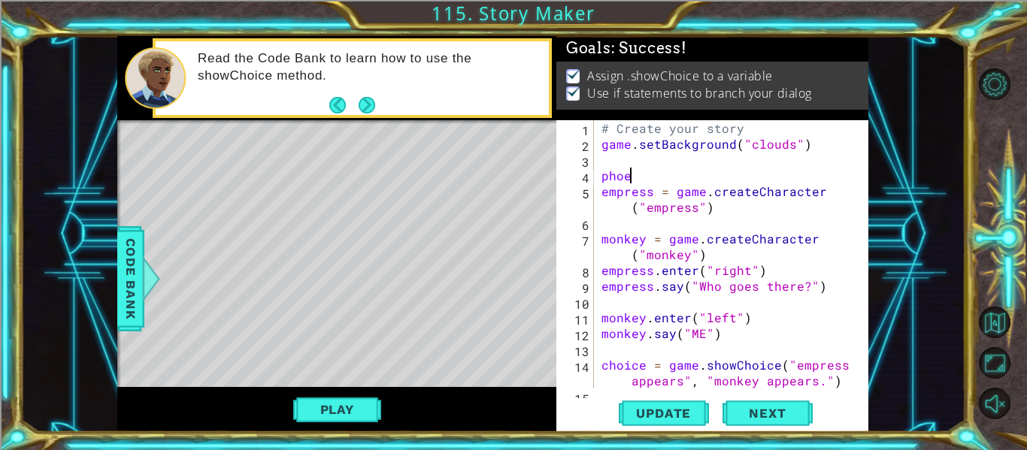
click at [697, 173] on div "# Create your story game . setBackground ( "clouds" ) phoe empress = game . cre…" at bounding box center [736, 270] width 274 height 300
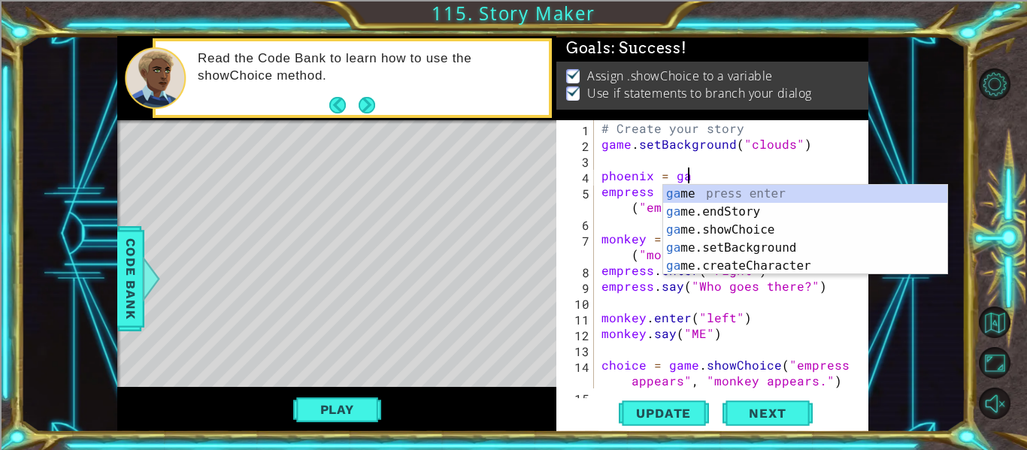
scroll to position [0, 5]
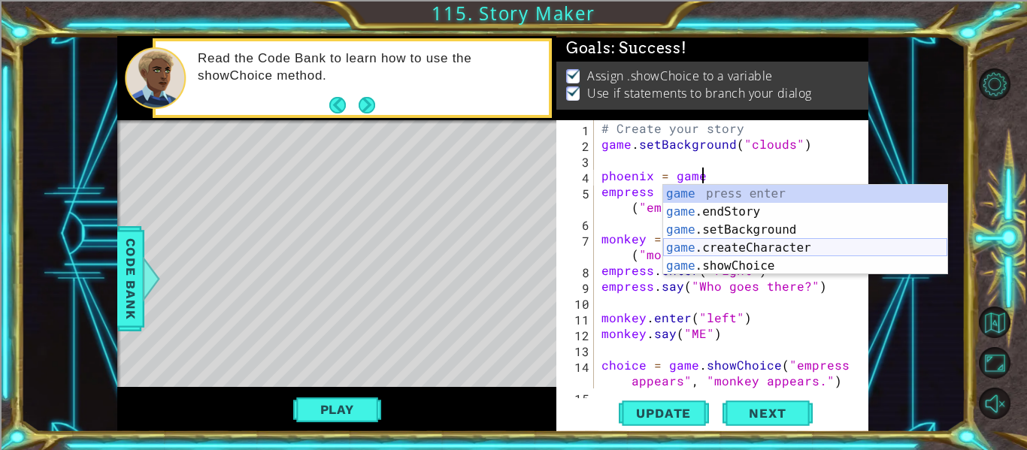
click at [763, 250] on div "game press enter game .endStory press enter game .setBackground press enter gam…" at bounding box center [805, 248] width 284 height 126
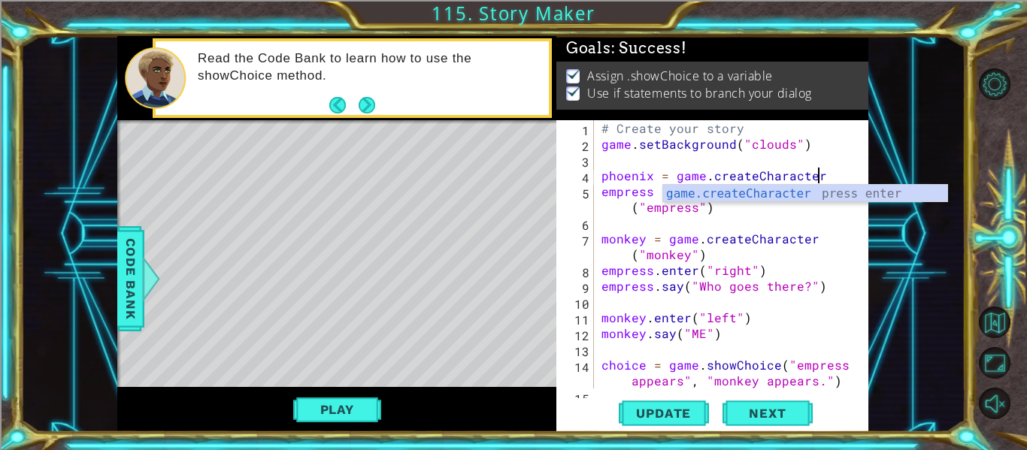
scroll to position [0, 12]
click at [831, 195] on div "game.createCharacte r press enter" at bounding box center [805, 212] width 284 height 54
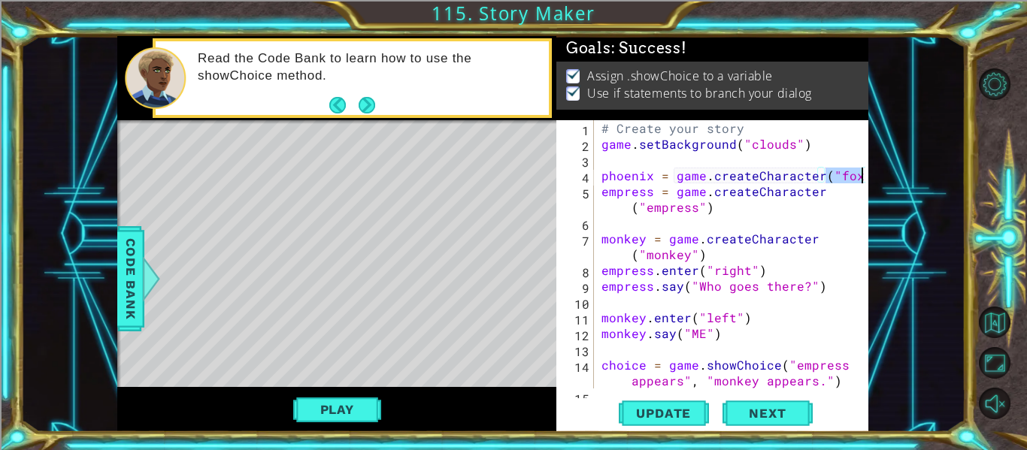
click at [840, 174] on div "# Create your story game . setBackground ( "clouds" ) phoenix = game . createCh…" at bounding box center [732, 254] width 267 height 268
click at [840, 174] on div "# Create your story game . setBackground ( "clouds" ) phoenix = game . createCh…" at bounding box center [736, 270] width 274 height 300
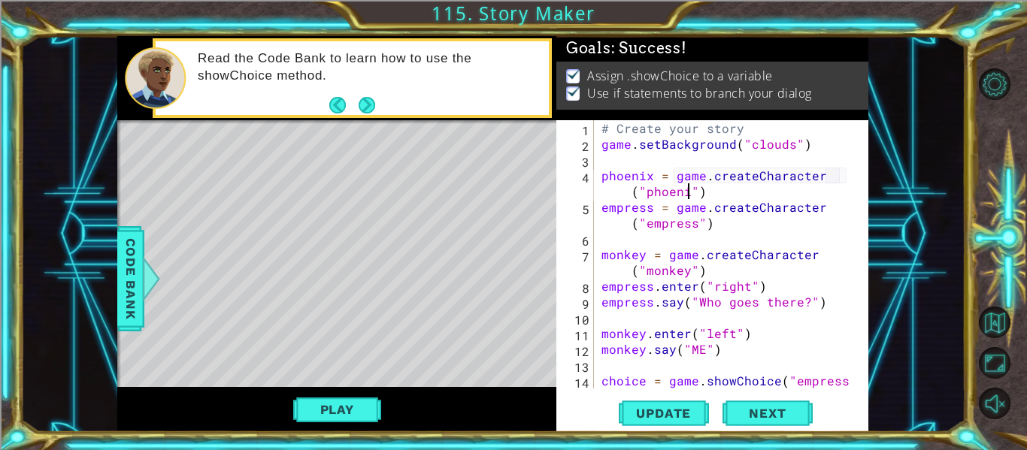
scroll to position [0, 18]
type textarea "phoenix = game.createCharacter("phoenix")"
click at [675, 408] on span "Update" at bounding box center [663, 413] width 85 height 15
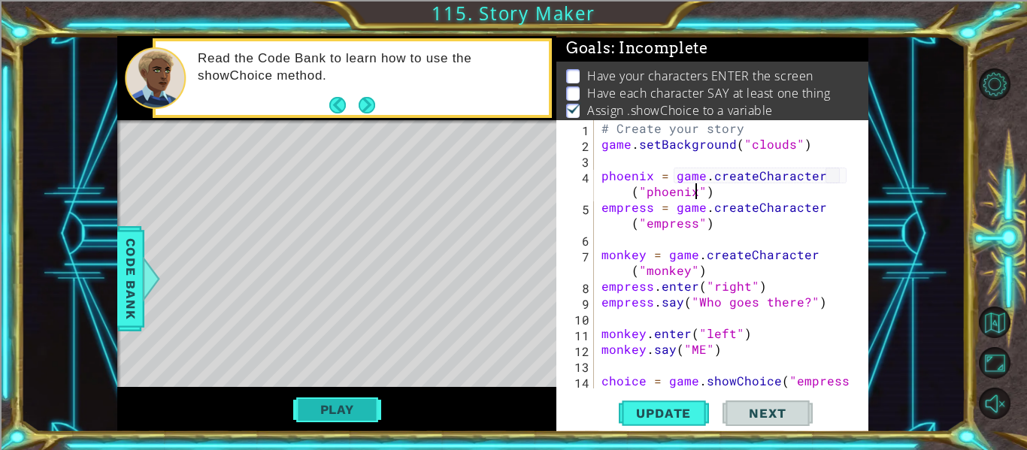
click at [375, 408] on button "Play" at bounding box center [337, 410] width 88 height 29
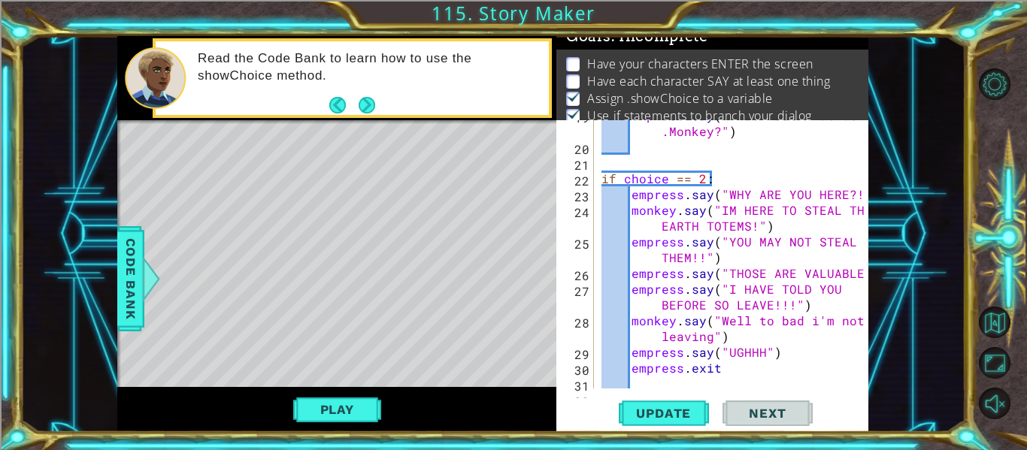
scroll to position [395, 0]
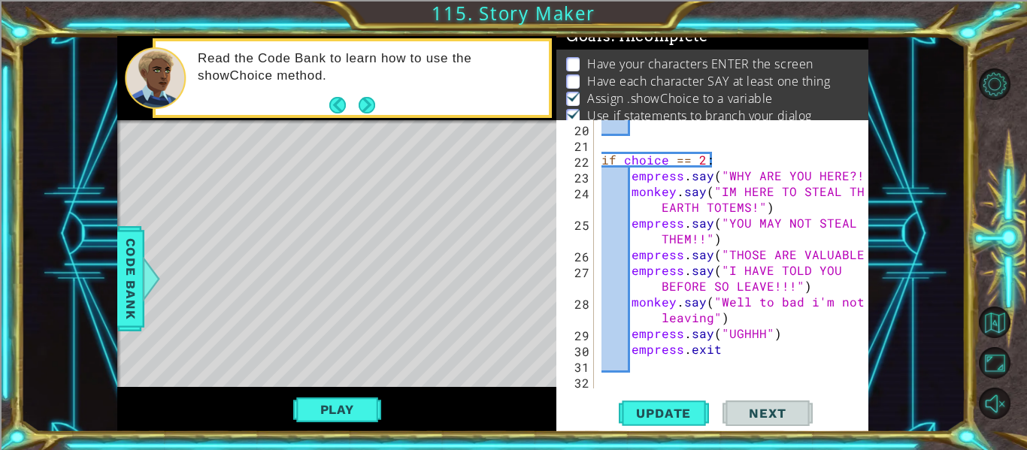
click at [667, 365] on div "if choice == 2 : empress . say ( "WHY ARE YOU HERE?!" ) monkey . say ( "IM HERE…" at bounding box center [736, 270] width 274 height 300
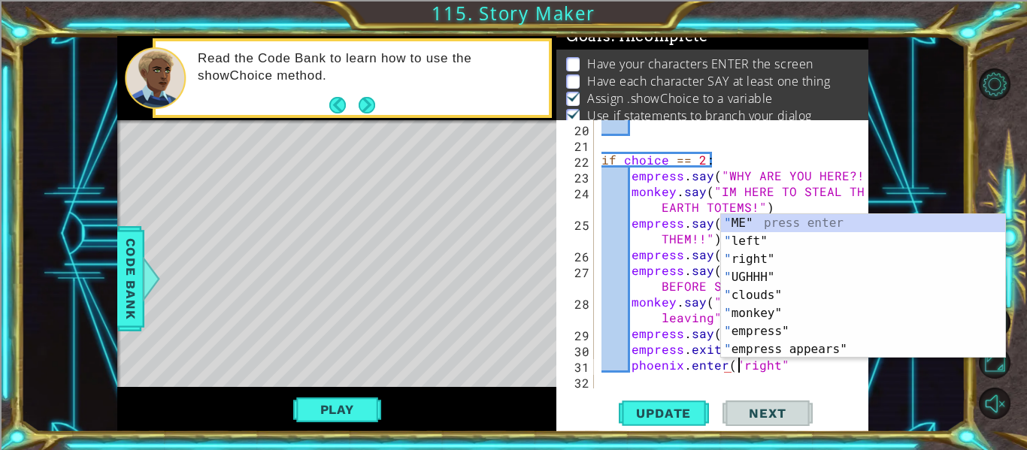
scroll to position [0, 9]
click at [670, 408] on span "Update" at bounding box center [663, 413] width 85 height 15
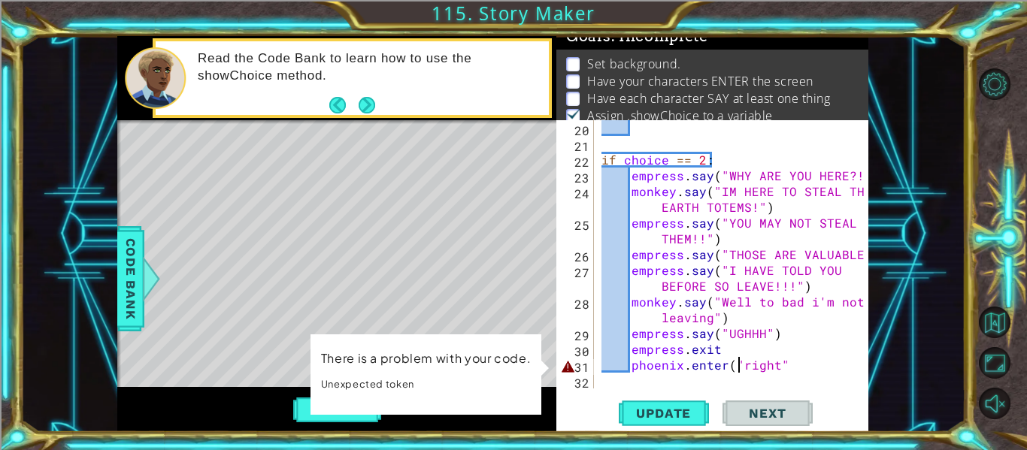
scroll to position [395, 0]
click at [632, 364] on div "if choice == 2 : empress . say ( "WHY ARE YOU HERE?!" ) monkey . say ( "IM HERE…" at bounding box center [736, 270] width 274 height 300
click at [807, 371] on div "if choice == 2 : empress . say ( "WHY ARE YOU HERE?!" ) monkey . say ( "IM HERE…" at bounding box center [736, 270] width 274 height 300
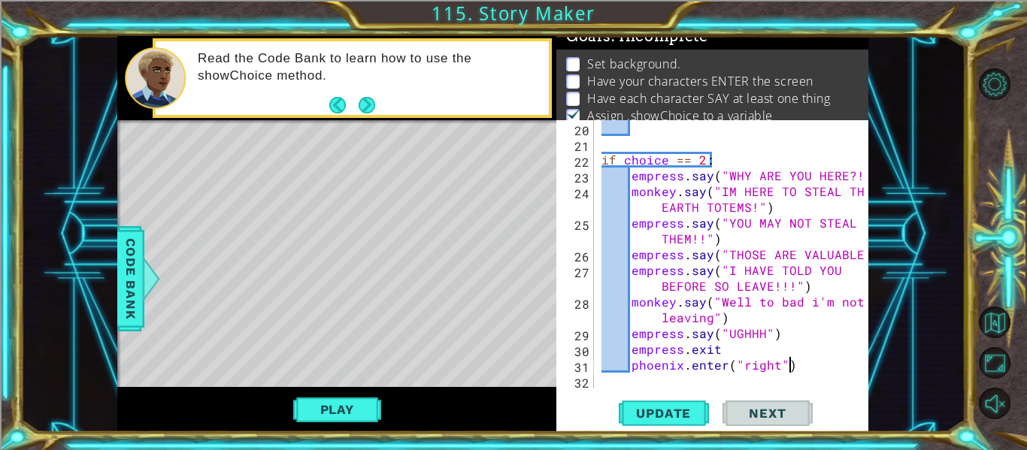
scroll to position [0, 11]
click at [659, 415] on span "Update" at bounding box center [663, 413] width 85 height 15
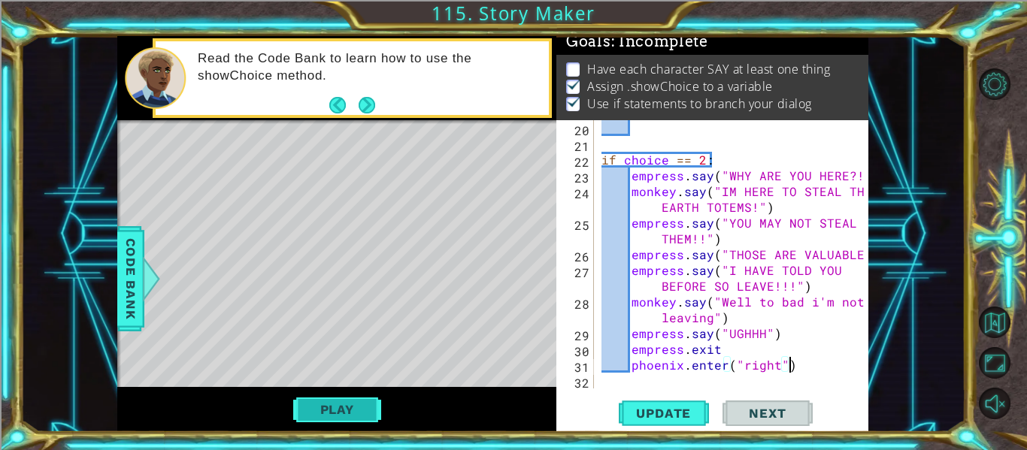
click at [360, 411] on button "Play" at bounding box center [337, 410] width 88 height 29
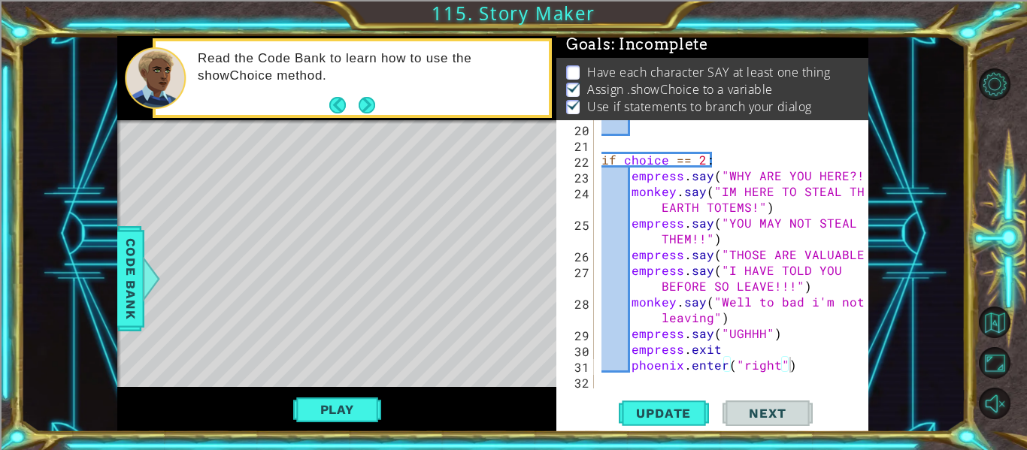
click at [739, 350] on div "if choice == 2 : empress . say ( "WHY ARE YOU HERE?!" ) monkey . say ( "IM HERE…" at bounding box center [736, 270] width 274 height 300
click at [670, 424] on button "Update" at bounding box center [664, 414] width 90 height 31
click at [363, 402] on button "Play" at bounding box center [337, 410] width 88 height 29
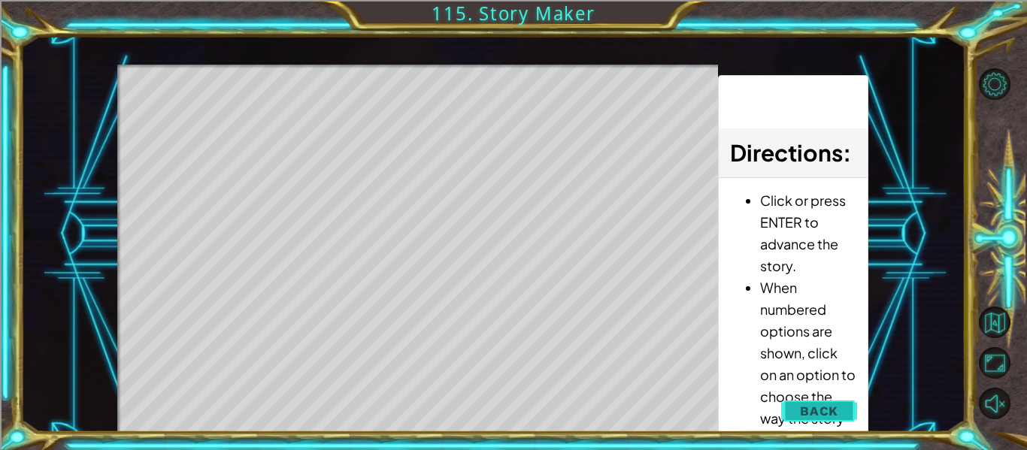
click at [848, 404] on button "Back" at bounding box center [819, 411] width 76 height 30
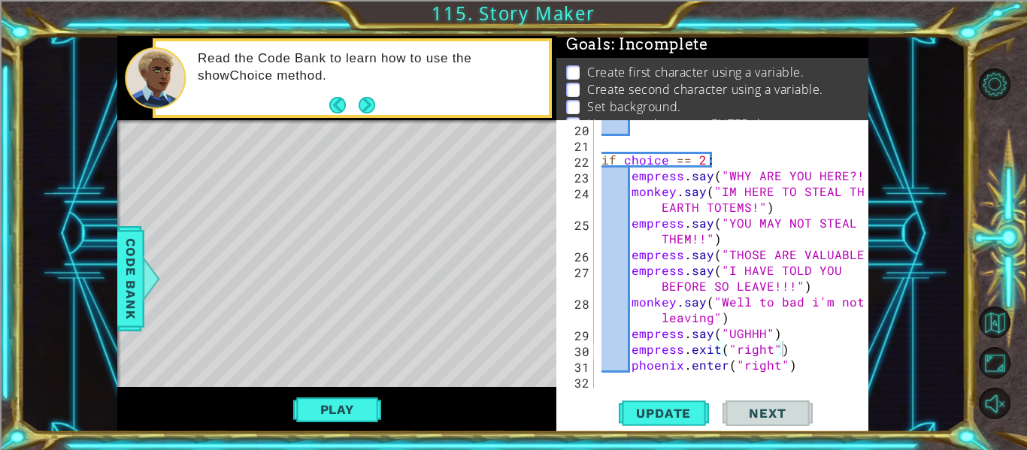
click at [807, 370] on div "if choice == 2 : empress . say ( "WHY ARE YOU HERE?!" ) monkey . say ( "IM HERE…" at bounding box center [736, 270] width 274 height 300
type textarea "phoenix.enter("right")"
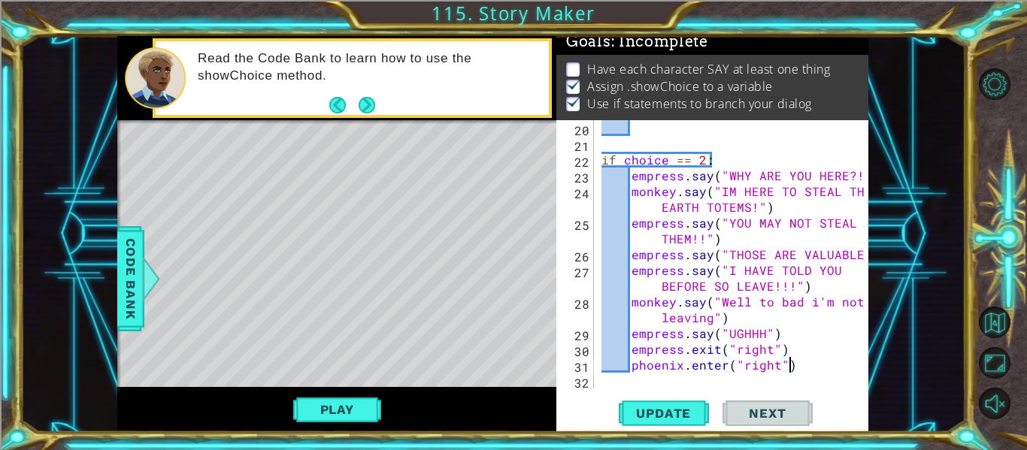
scroll to position [411, 0]
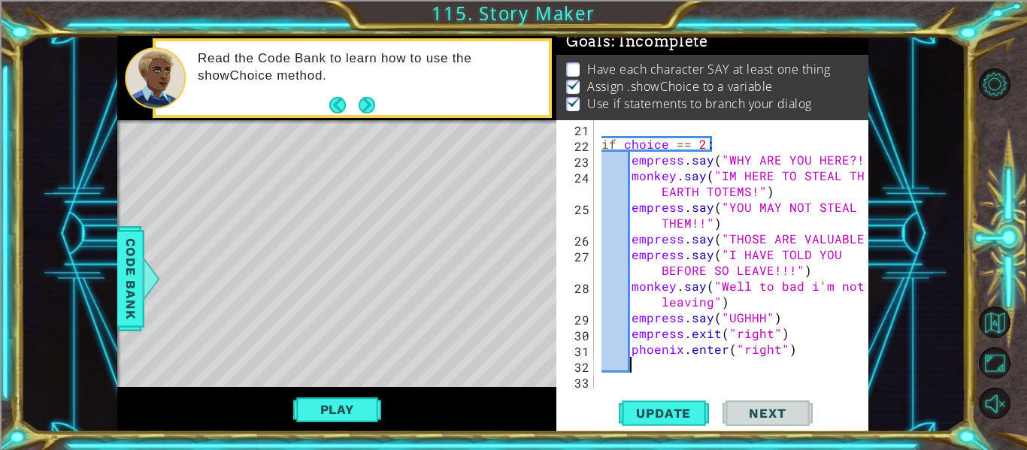
paste textarea "empress.say"
click at [655, 366] on div "if choice == 2 : empress . say ( "WHY ARE YOU HERE?!" ) monkey . say ( "IM HERE…" at bounding box center [736, 270] width 274 height 300
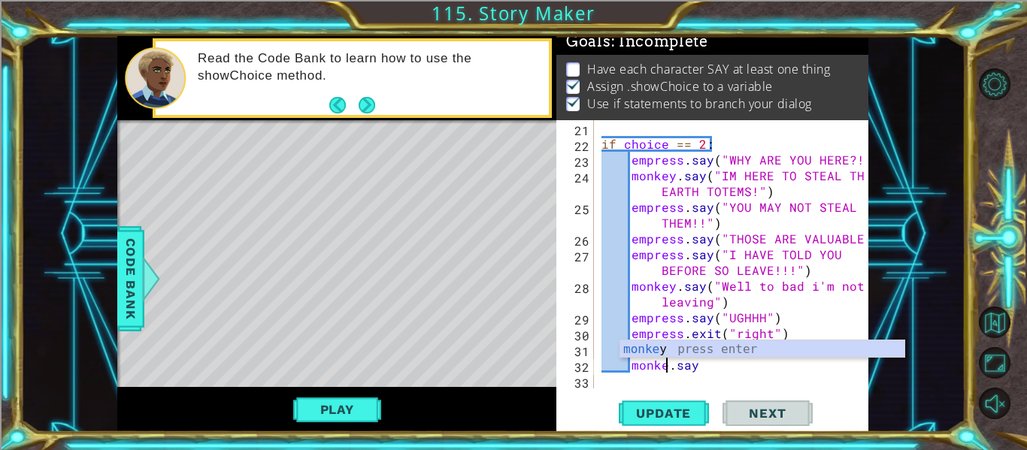
scroll to position [0, 5]
click at [715, 369] on div "if choice == 2 : empress . say ( "WHY ARE YOU HERE?!" ) monkey . say ( "IM HERE…" at bounding box center [736, 270] width 274 height 300
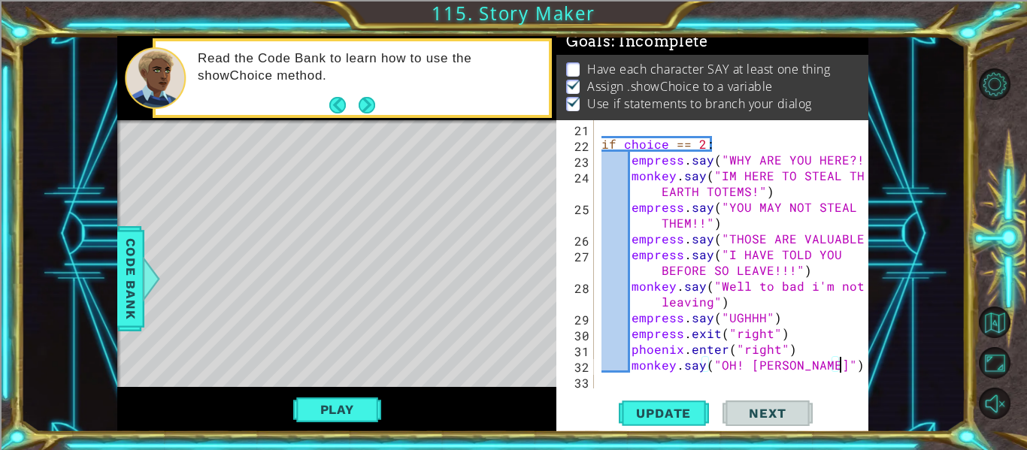
scroll to position [0, 14]
type textarea "monkey.say("OH! [PERSON_NAME]")"
click at [660, 410] on span "Update" at bounding box center [663, 413] width 85 height 15
click at [843, 371] on div "if choice == 2 : empress . say ( "WHY ARE YOU HERE?!" ) monkey . say ( "IM HERE…" at bounding box center [736, 270] width 274 height 300
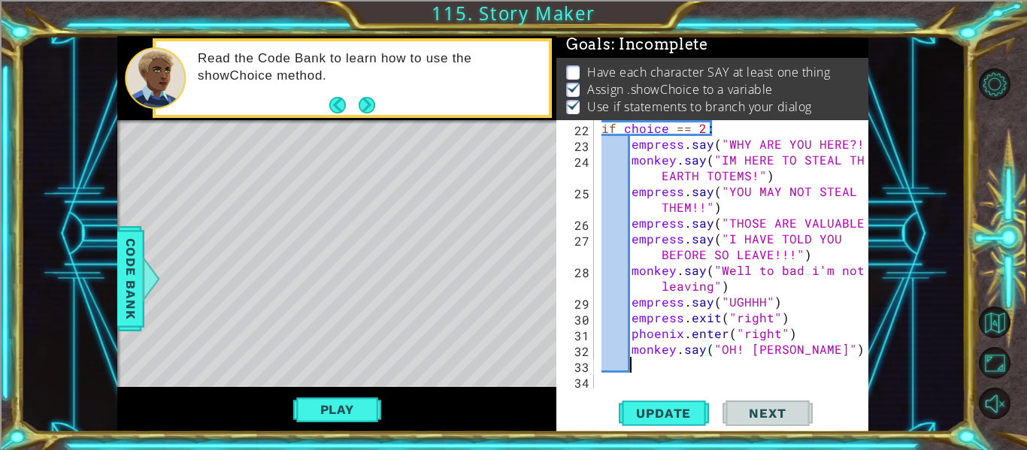
scroll to position [426, 0]
click at [659, 351] on div "if choice == 2 : empress . say ( "WHY ARE YOU HERE?!" ) monkey . say ( "IM HERE…" at bounding box center [736, 270] width 274 height 300
type textarea "monkey.say("OH! [PERSON_NAME]")"
drag, startPoint x: 659, startPoint y: 351, endPoint x: 712, endPoint y: 353, distance: 53.4
click at [712, 353] on div "if choice == 2 : empress . say ( "WHY ARE YOU HERE?!" ) monkey . say ( "IM HERE…" at bounding box center [736, 270] width 274 height 300
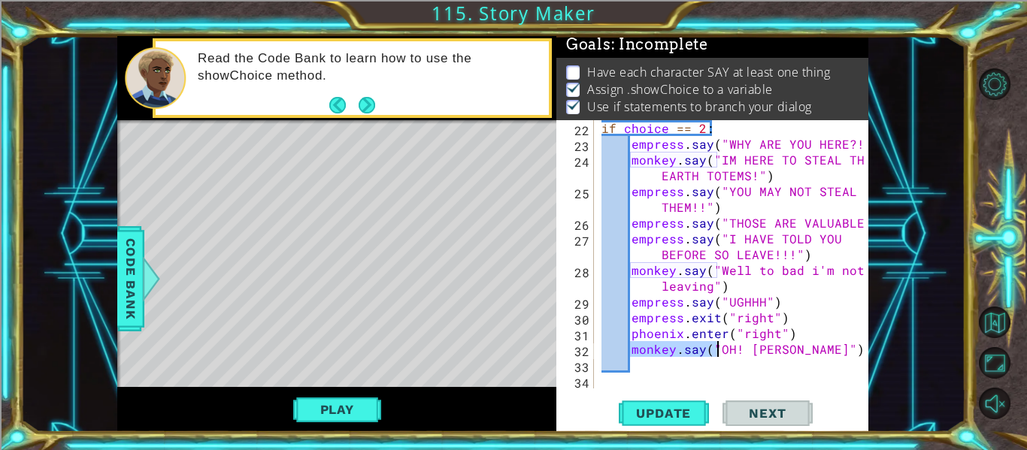
click at [696, 372] on div "if choice == 2 : empress . say ( "WHY ARE YOU HERE?!" ) monkey . say ( "IM HERE…" at bounding box center [736, 270] width 274 height 300
paste textarea "monkey.say(""
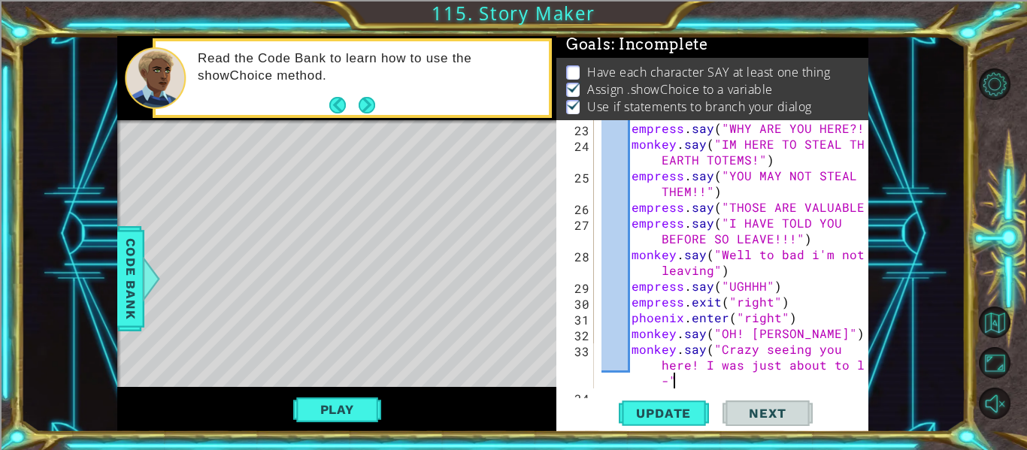
scroll to position [458, 0]
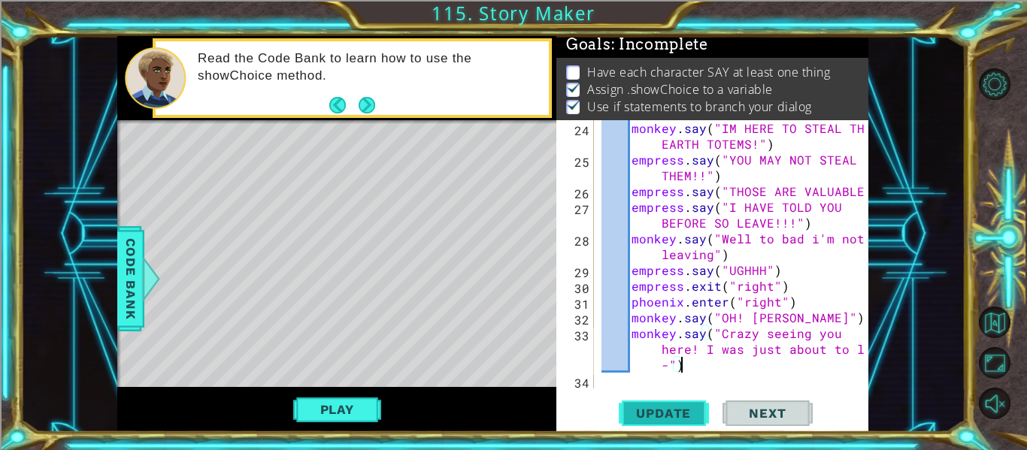
type textarea "monkey.say("Crazy seeing you here! I was just about to le-")"
click at [662, 403] on button "Update" at bounding box center [664, 414] width 90 height 31
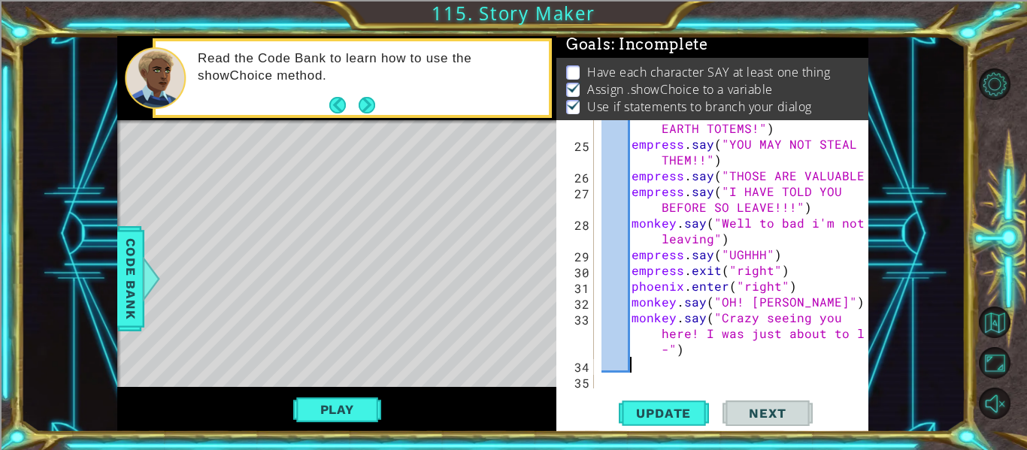
paste textarea "monkey.say(""
click at [664, 367] on div "monkey . say ( "IM HERE TO STEAL THE EARTH TOTEMS!" ) empress . say ( "YOU MAY …" at bounding box center [736, 263] width 274 height 316
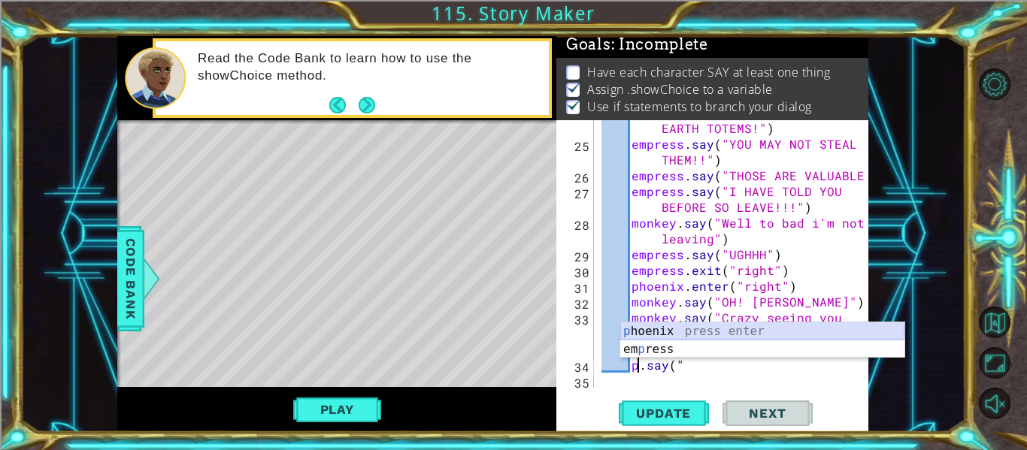
click at [666, 335] on div "p hoenix press enter [PERSON_NAME] press enter" at bounding box center [762, 359] width 284 height 72
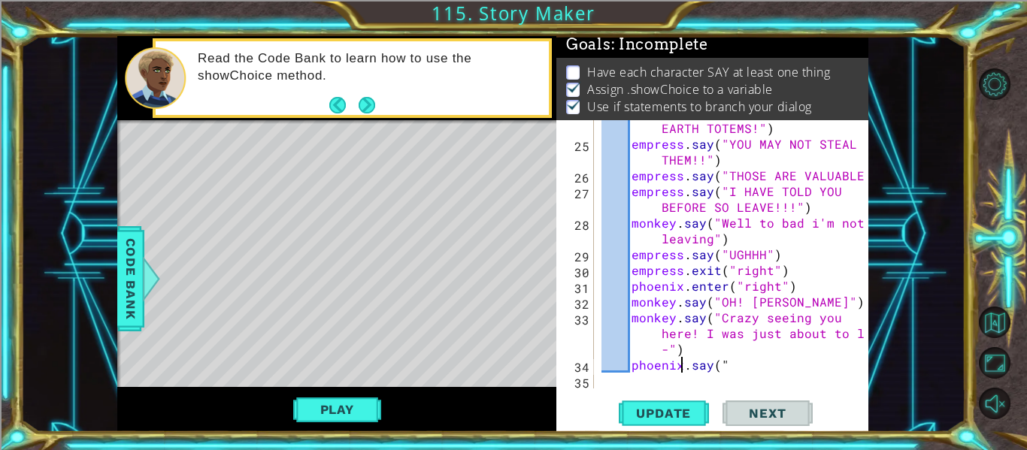
click at [728, 369] on div "monkey . say ( "IM HERE TO STEAL THE EARTH TOTEMS!" ) empress . say ( "YOU MAY …" at bounding box center [736, 263] width 274 height 316
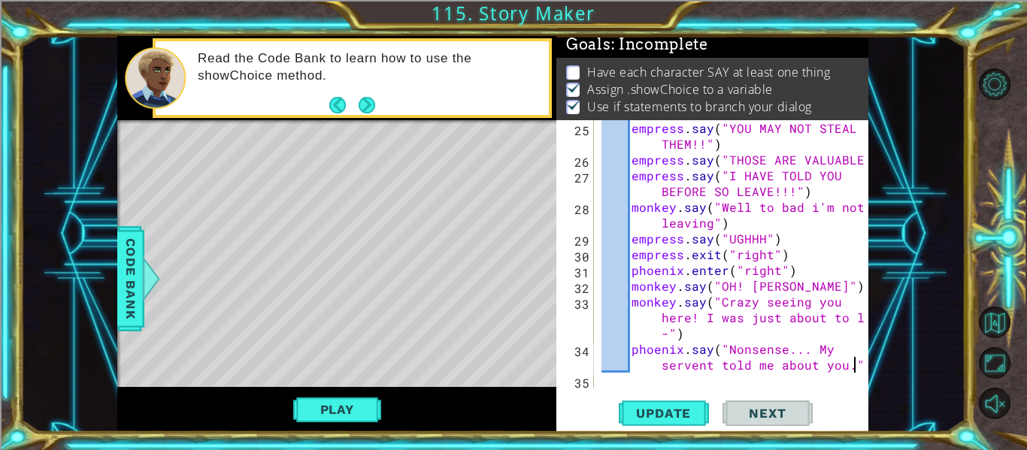
scroll to position [0, 26]
type textarea "phoenix.say("Nonsense... My servent told me about you.")"
click at [683, 413] on span "Update" at bounding box center [663, 413] width 85 height 15
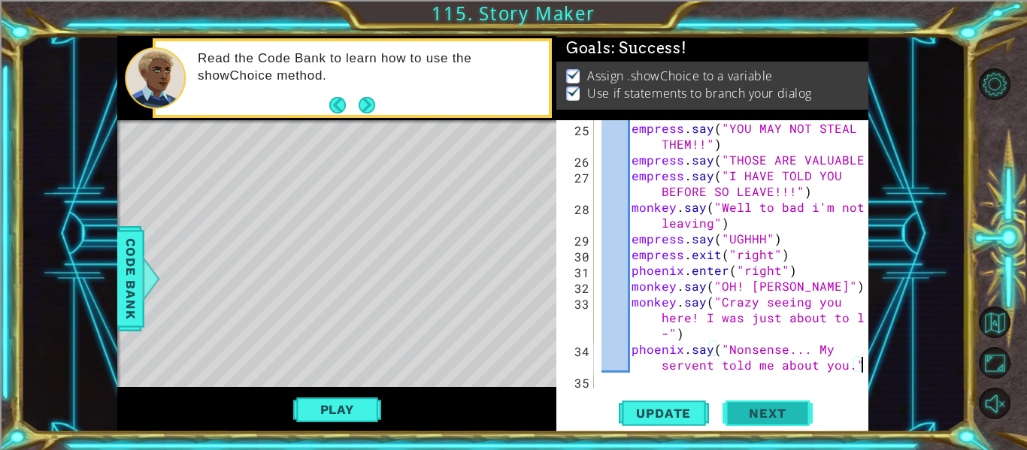
scroll to position [0, 0]
click at [326, 408] on button "Play" at bounding box center [337, 410] width 88 height 29
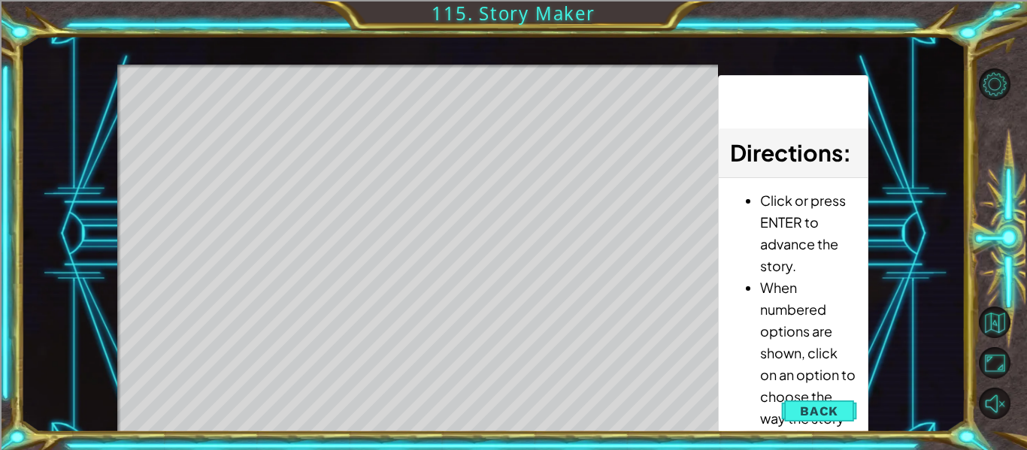
click at [413, 200] on div "Level Map" at bounding box center [464, 286] width 695 height 443
click at [834, 399] on button "Back" at bounding box center [819, 411] width 76 height 30
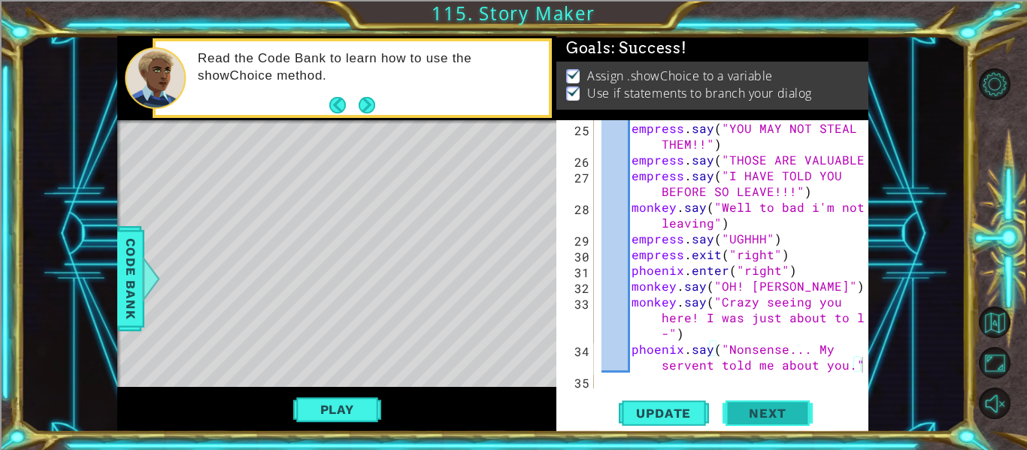
click at [760, 416] on span "Next" at bounding box center [767, 416] width 67 height 15
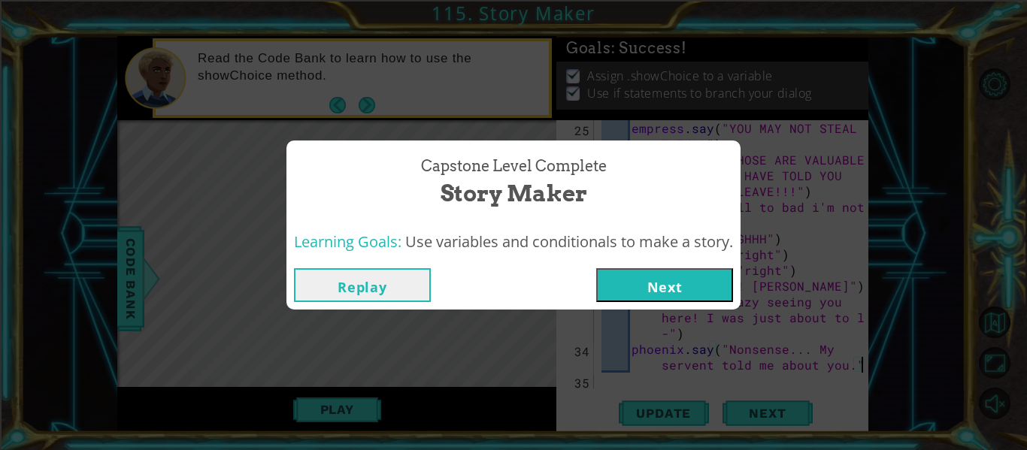
click at [682, 287] on button "Next" at bounding box center [664, 285] width 137 height 34
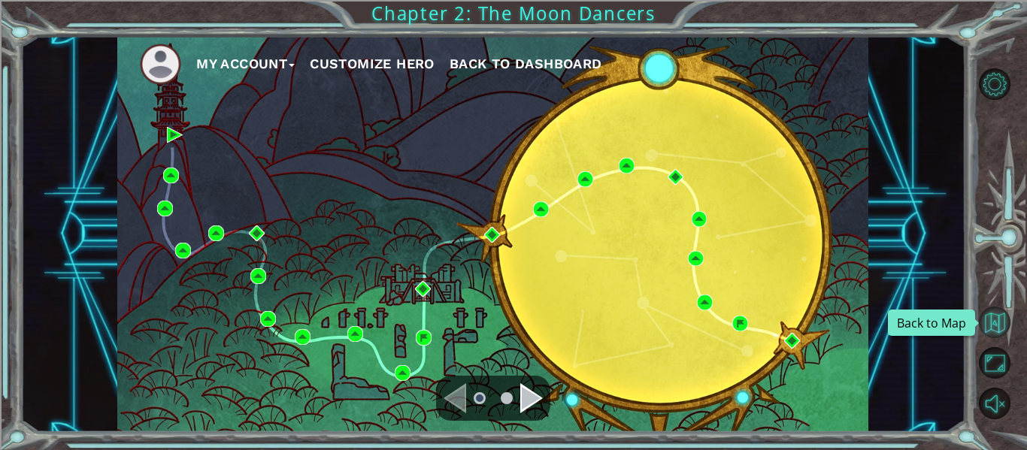
click at [992, 321] on button "Back to Map" at bounding box center [995, 323] width 32 height 32
